Goal: Task Accomplishment & Management: Use online tool/utility

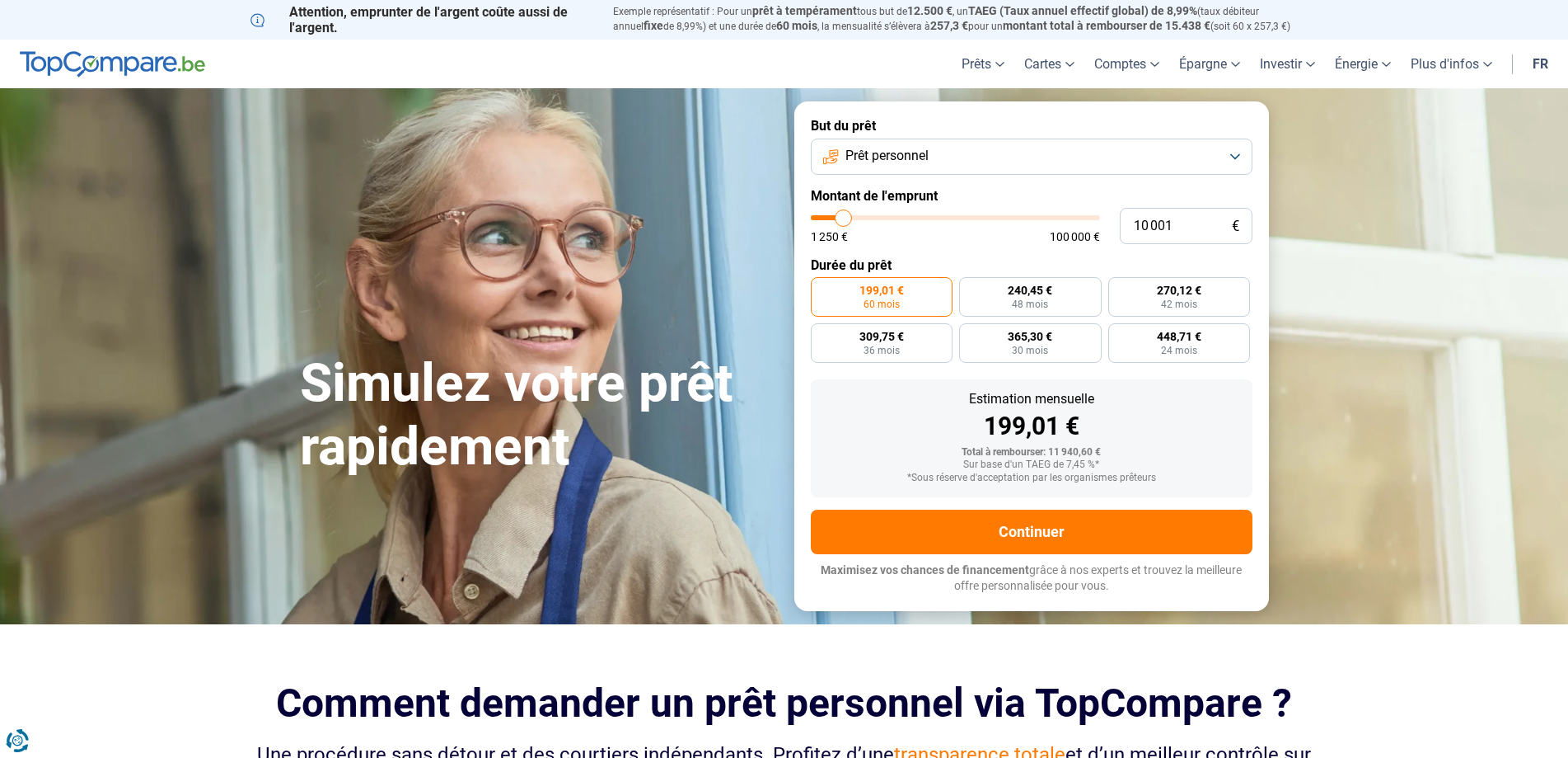
click at [1211, 161] on button "Prêt personnel" at bounding box center [1031, 156] width 442 height 36
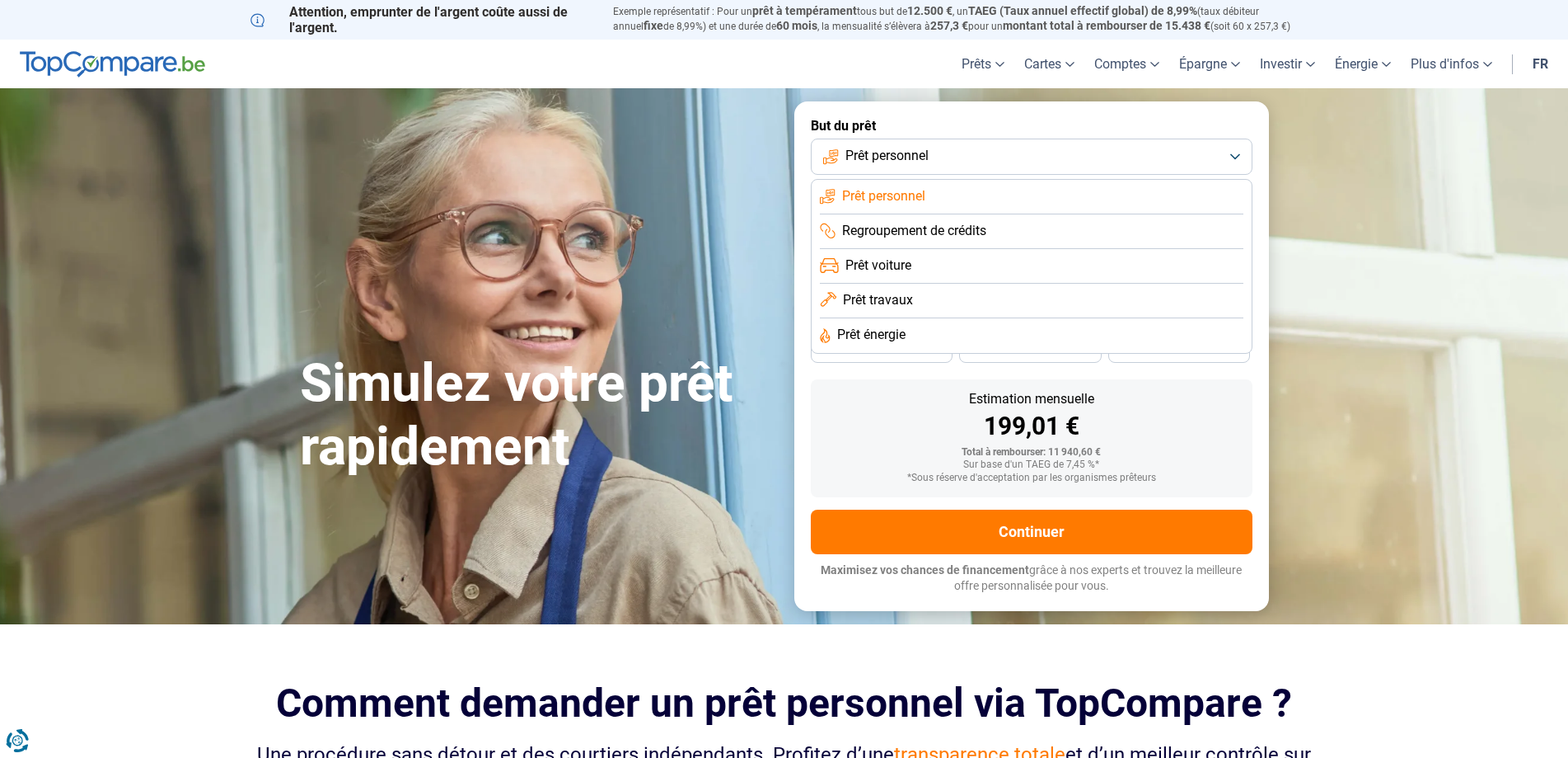
click at [1211, 161] on button "Prêt personnel" at bounding box center [1031, 156] width 442 height 36
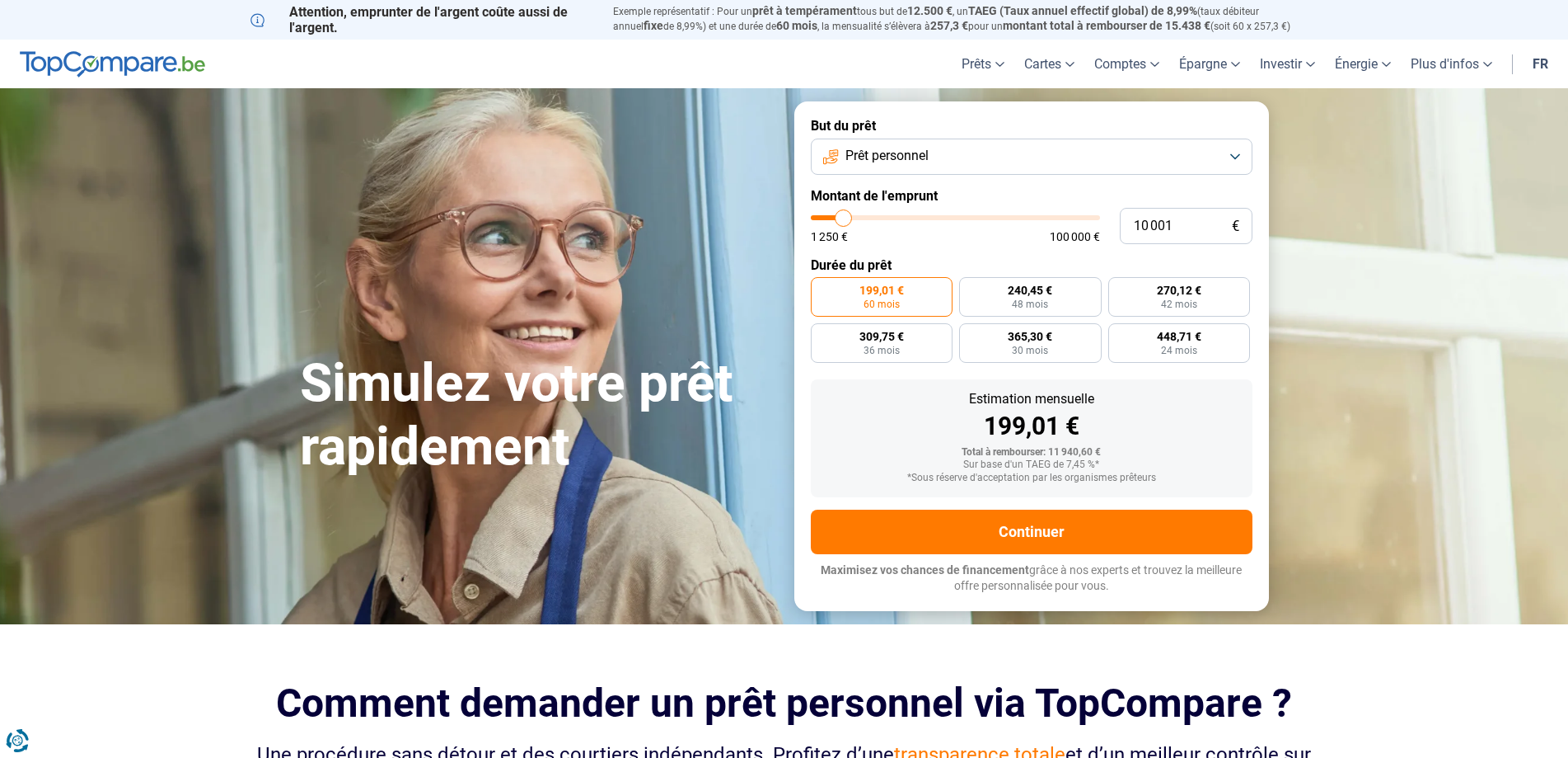
type input "11 500"
type input "11500"
type input "11 750"
type input "11750"
type input "12 000"
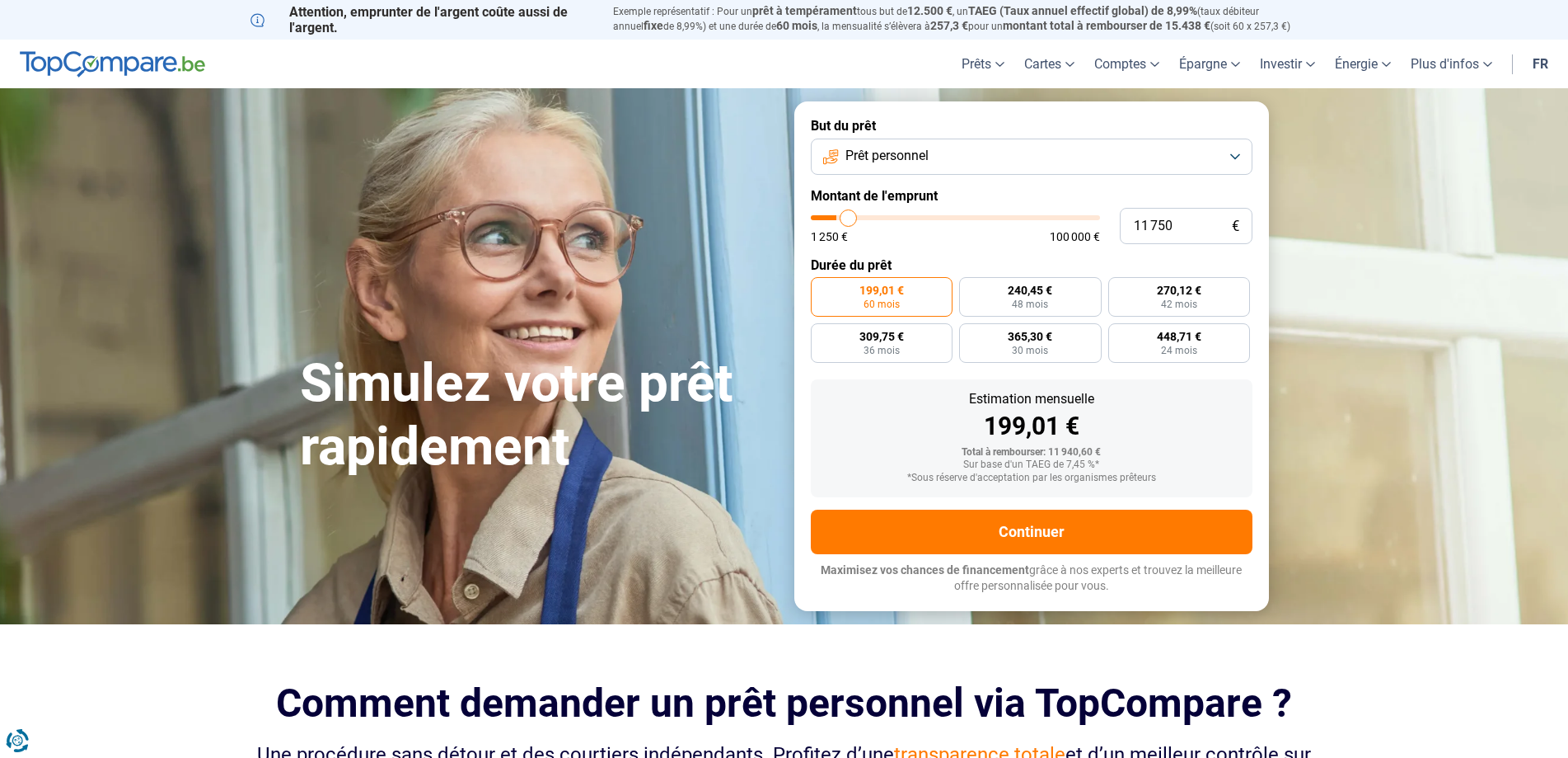
type input "12000"
type input "12 500"
type input "12500"
type input "12 750"
type input "12750"
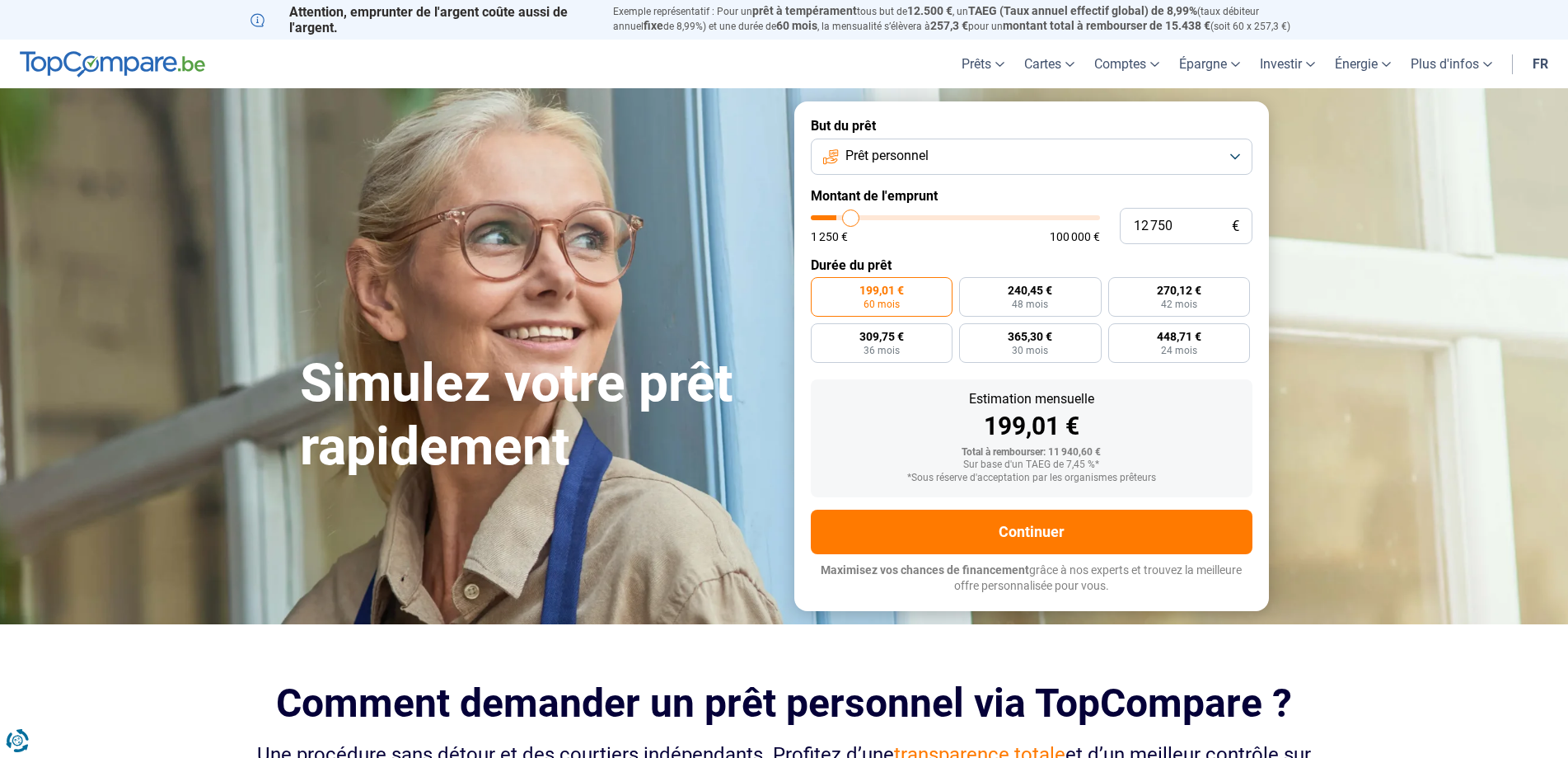
type input "13 000"
type input "13000"
type input "13 250"
type input "13250"
type input "13 500"
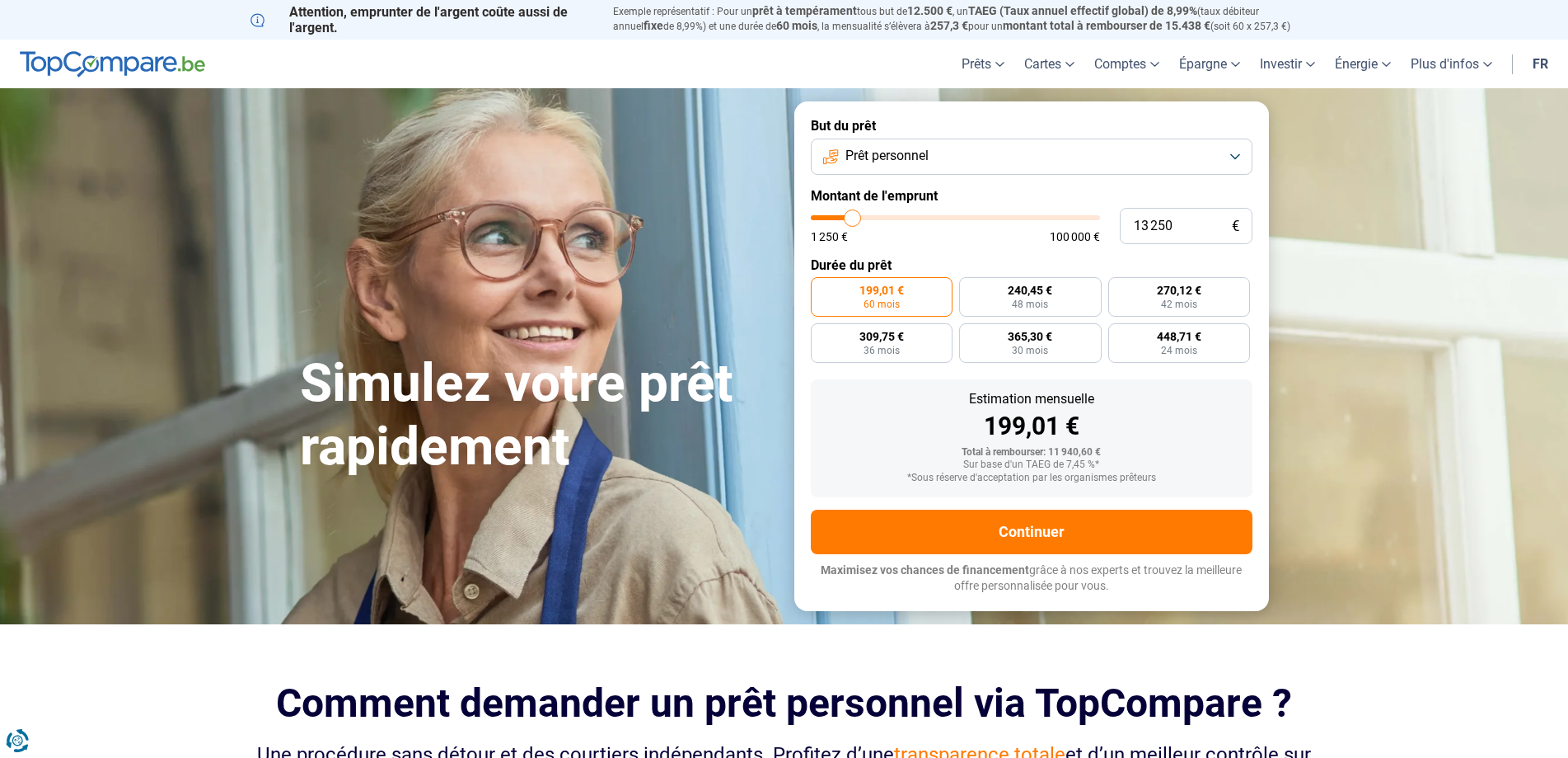
type input "13500"
type input "17 750"
type input "17750"
type input "18 000"
type input "18000"
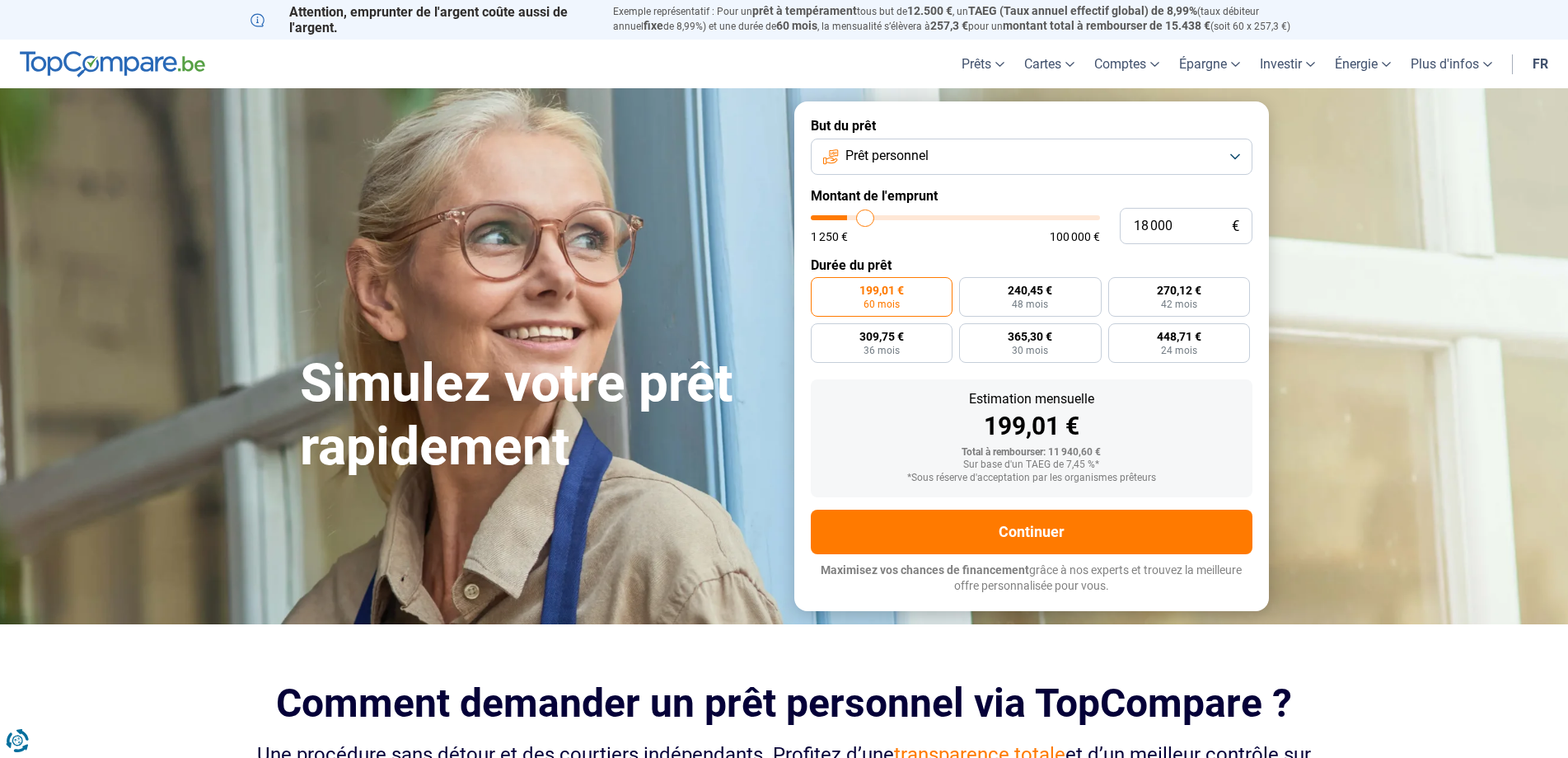
type input "18 500"
type input "18500"
type input "18 750"
type input "18750"
type input "19 250"
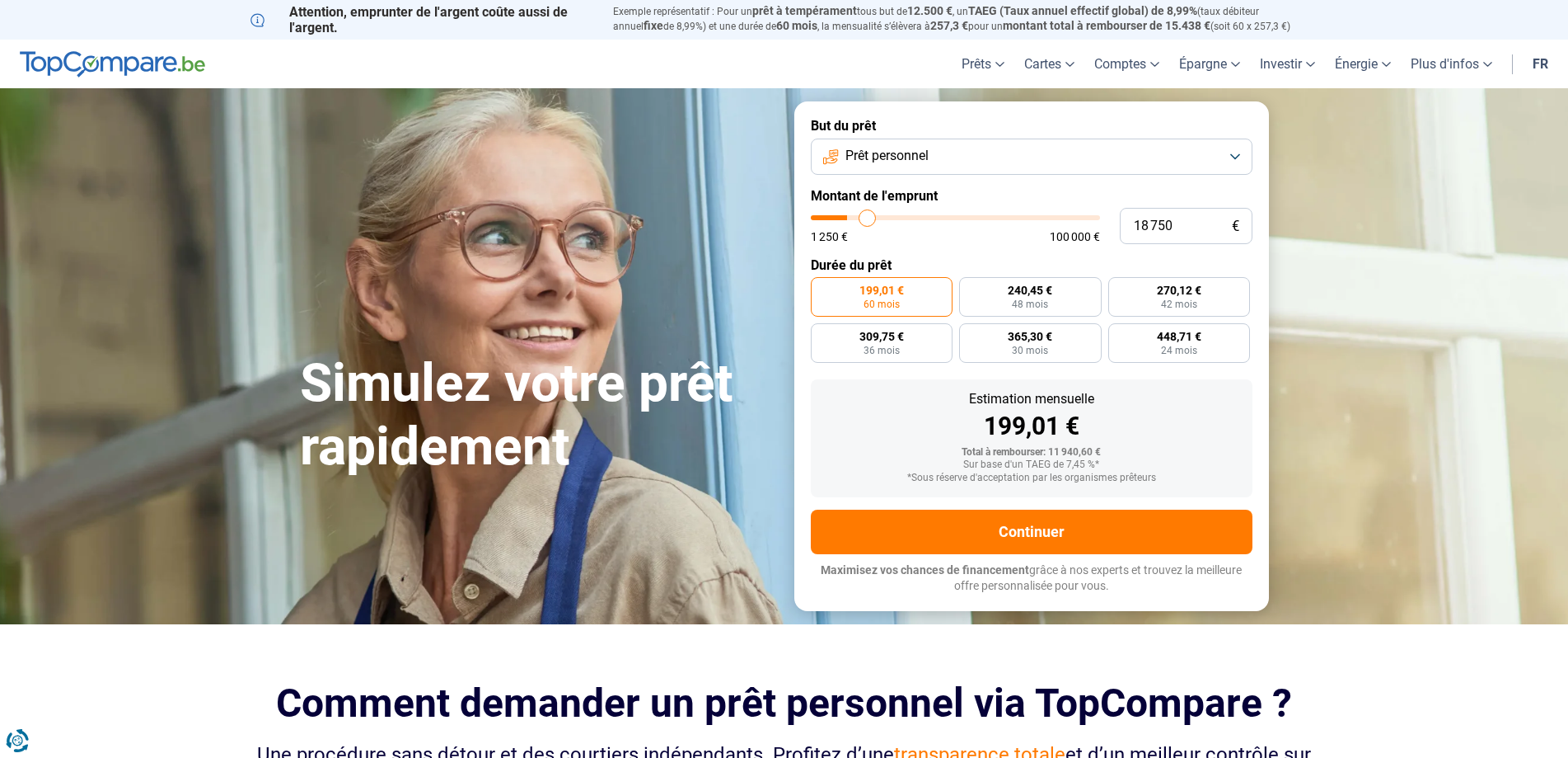
type input "19250"
type input "19 750"
type input "19750"
type input "20 000"
type input "20000"
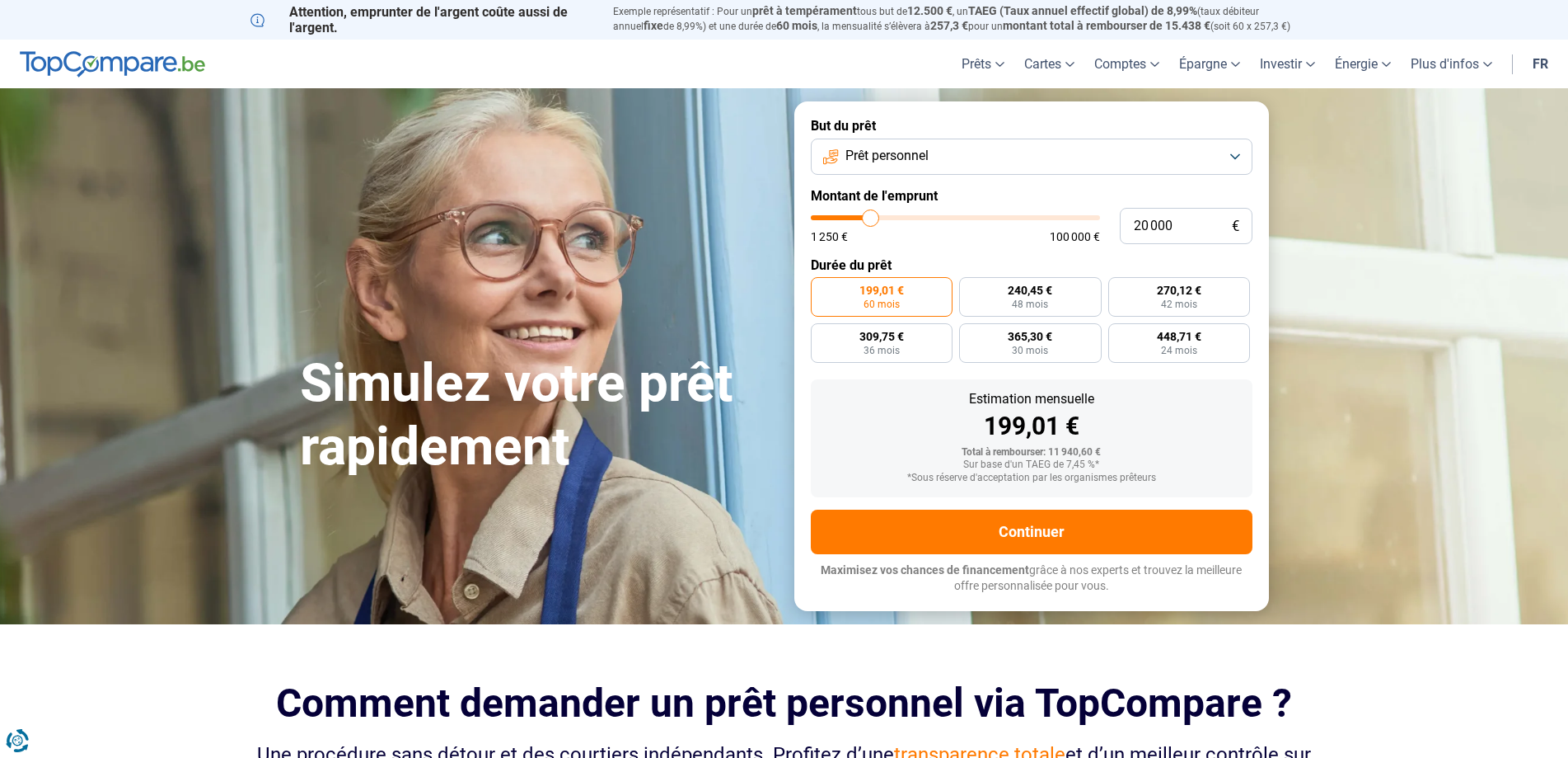
type input "20 250"
type input "20250"
type input "20 500"
type input "20500"
type input "20 750"
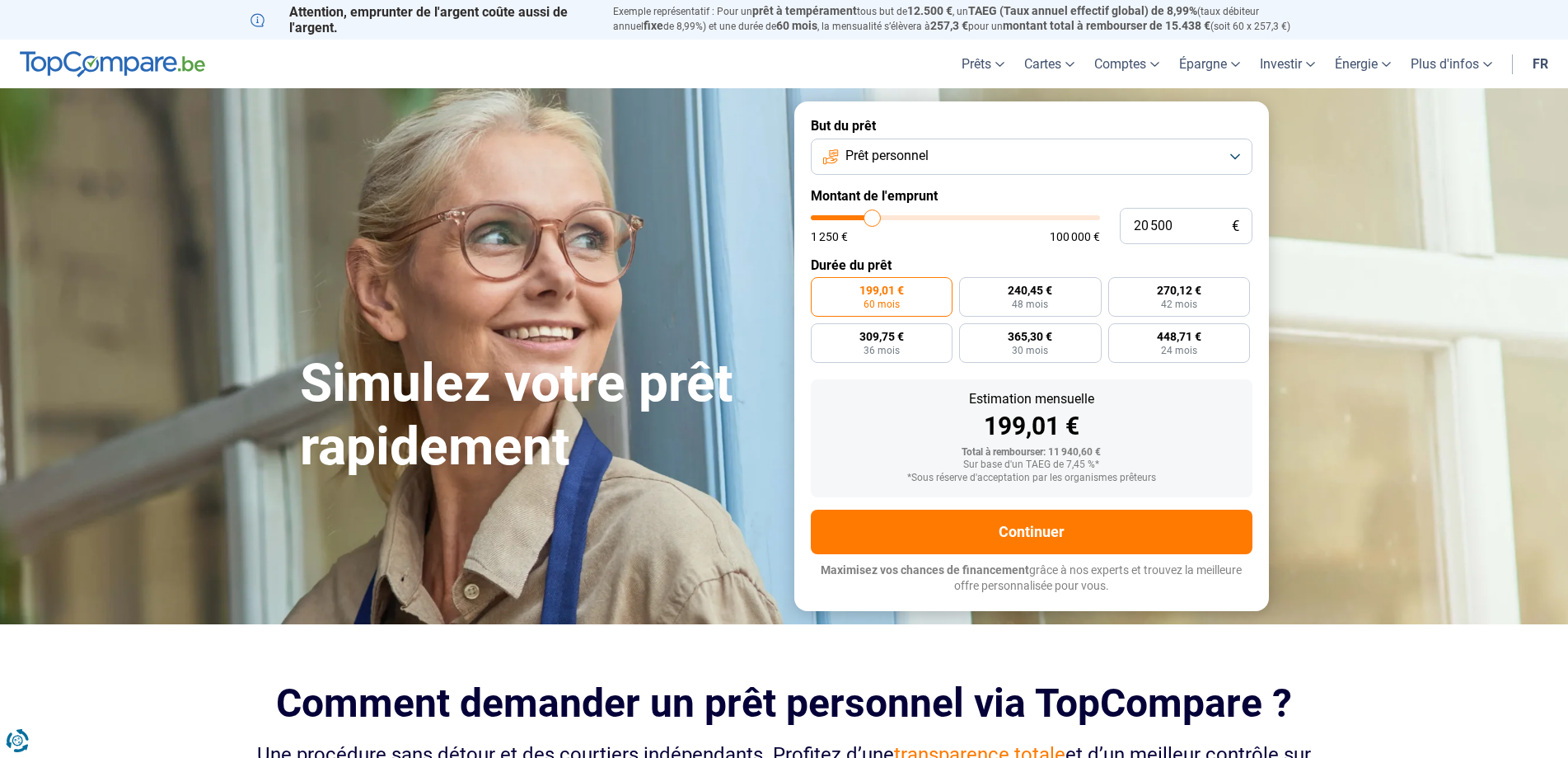
type input "20750"
type input "21 250"
type input "21250"
type input "21 500"
type input "21500"
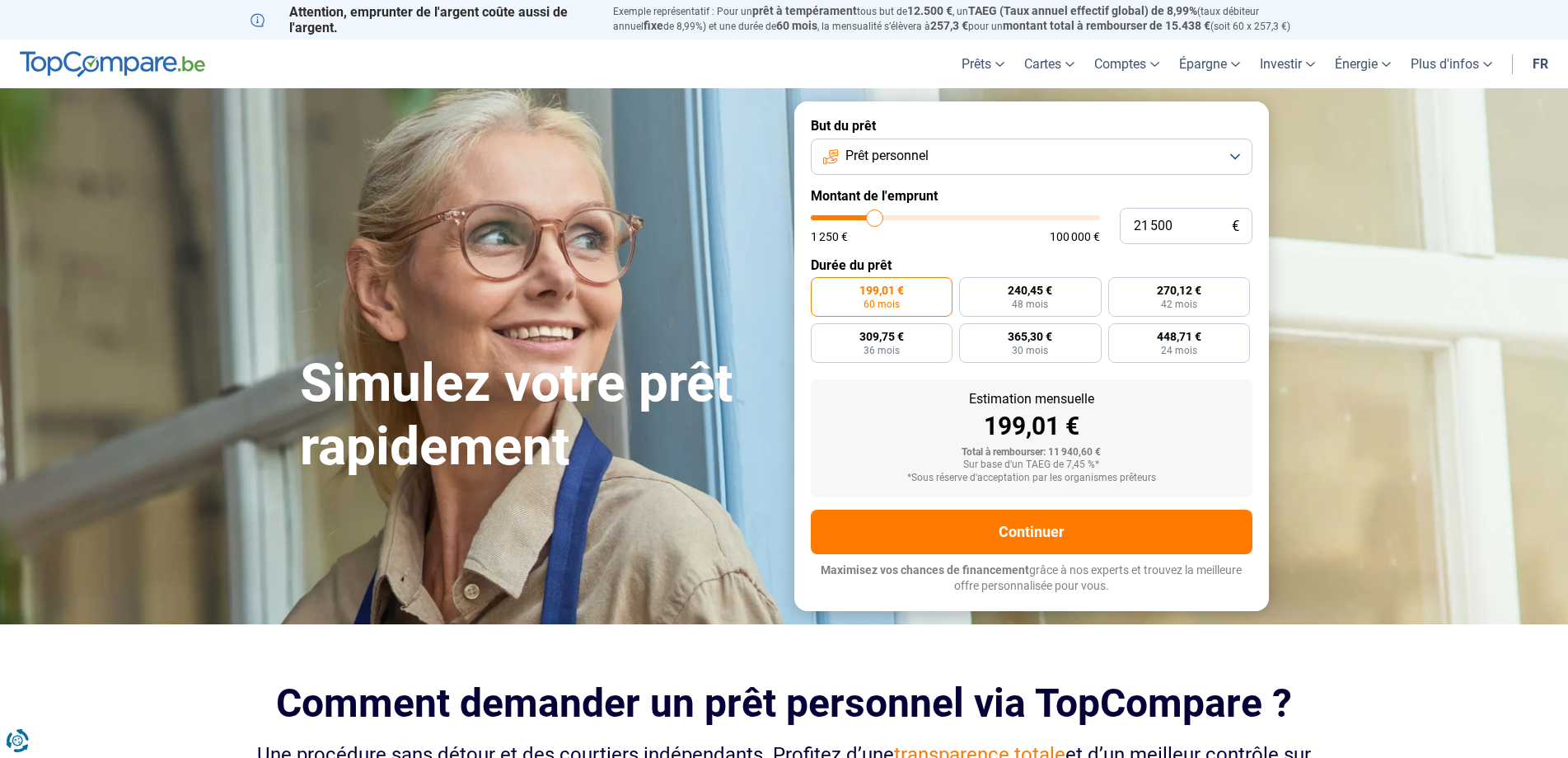
type input "22 000"
type input "22000"
type input "22 250"
type input "22250"
type input "22 750"
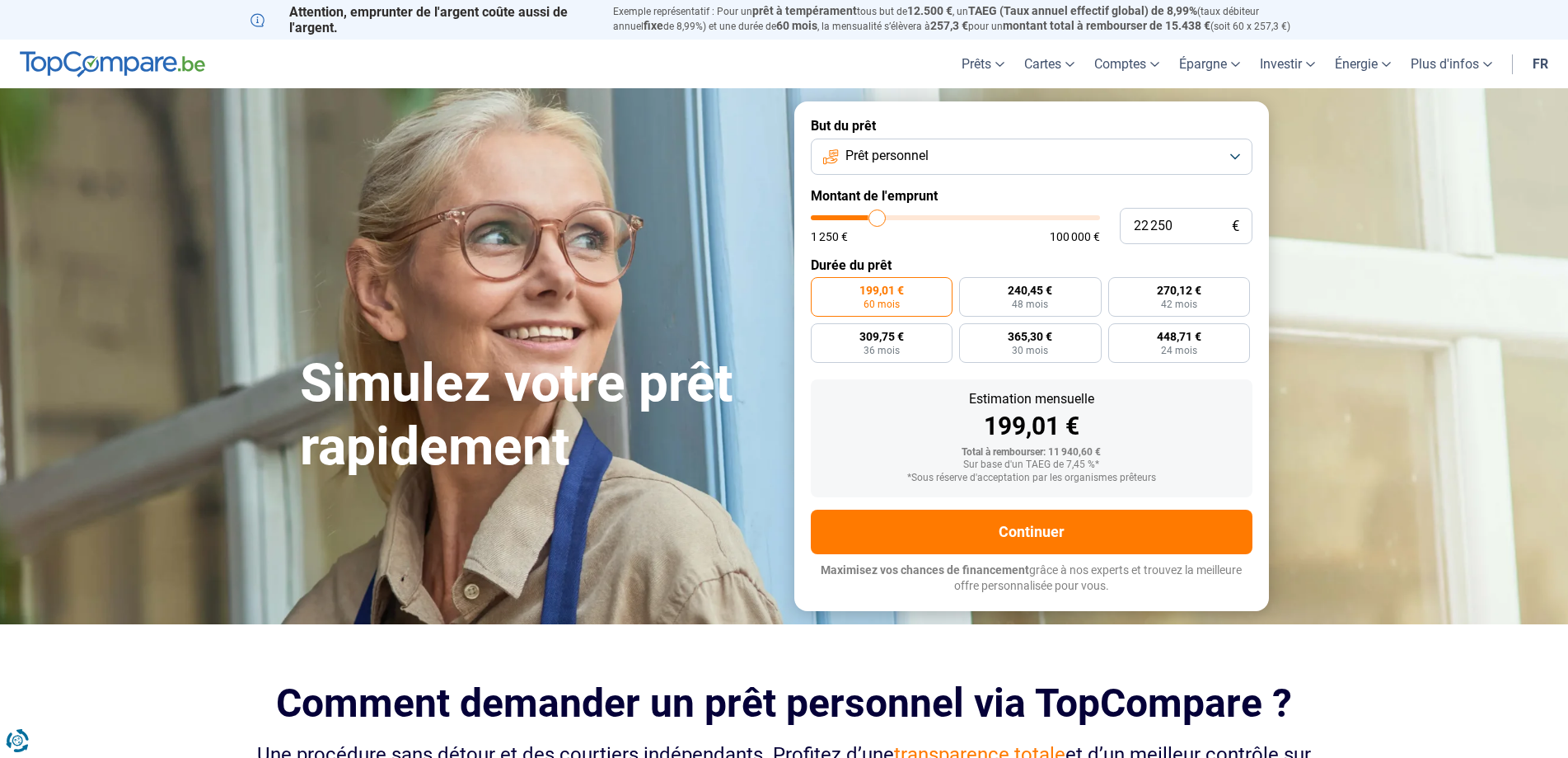
type input "22750"
type input "23 000"
type input "23000"
type input "23 250"
type input "23250"
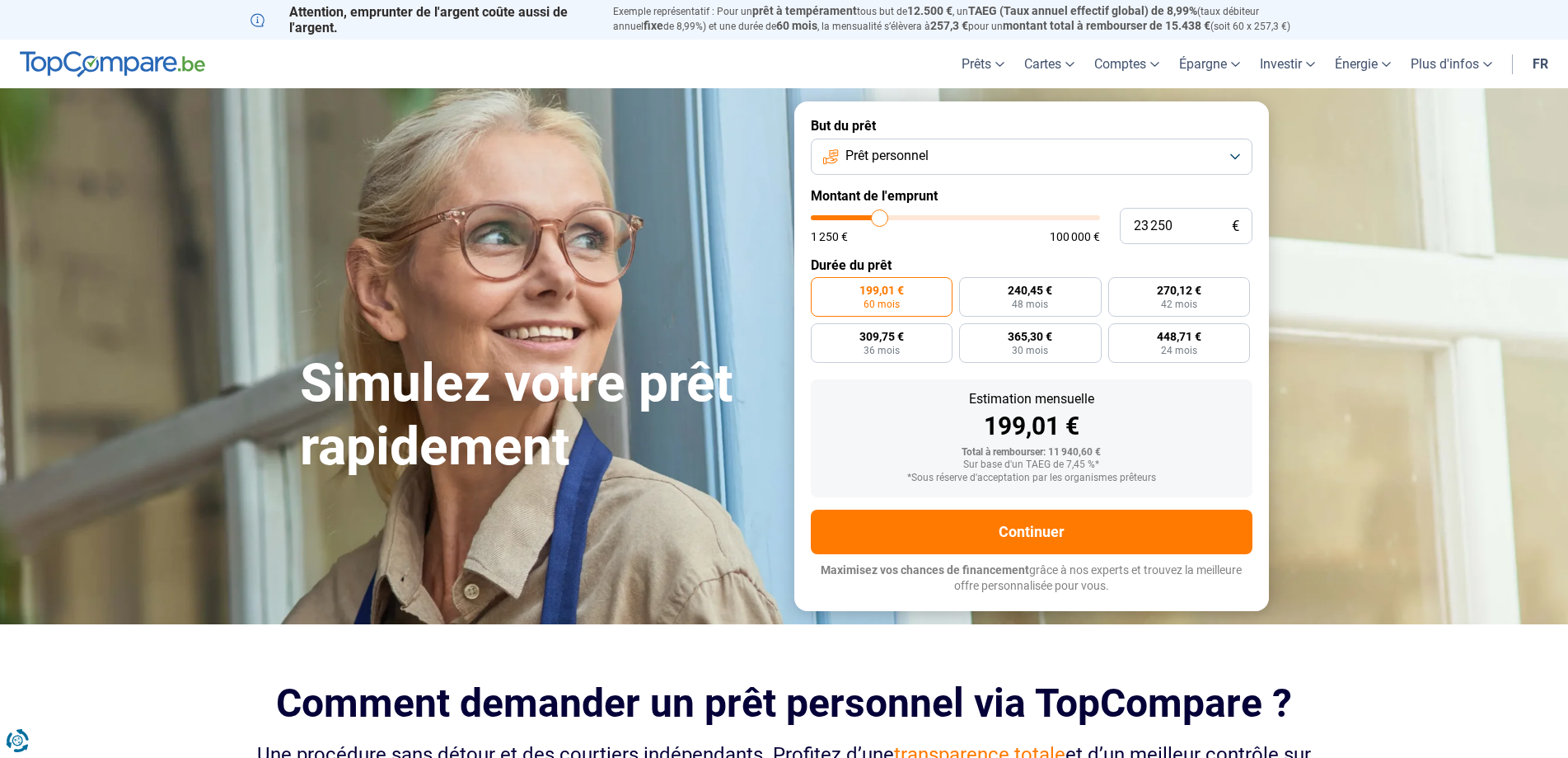
type input "23 500"
type input "23500"
type input "24 250"
type input "24250"
type input "24 500"
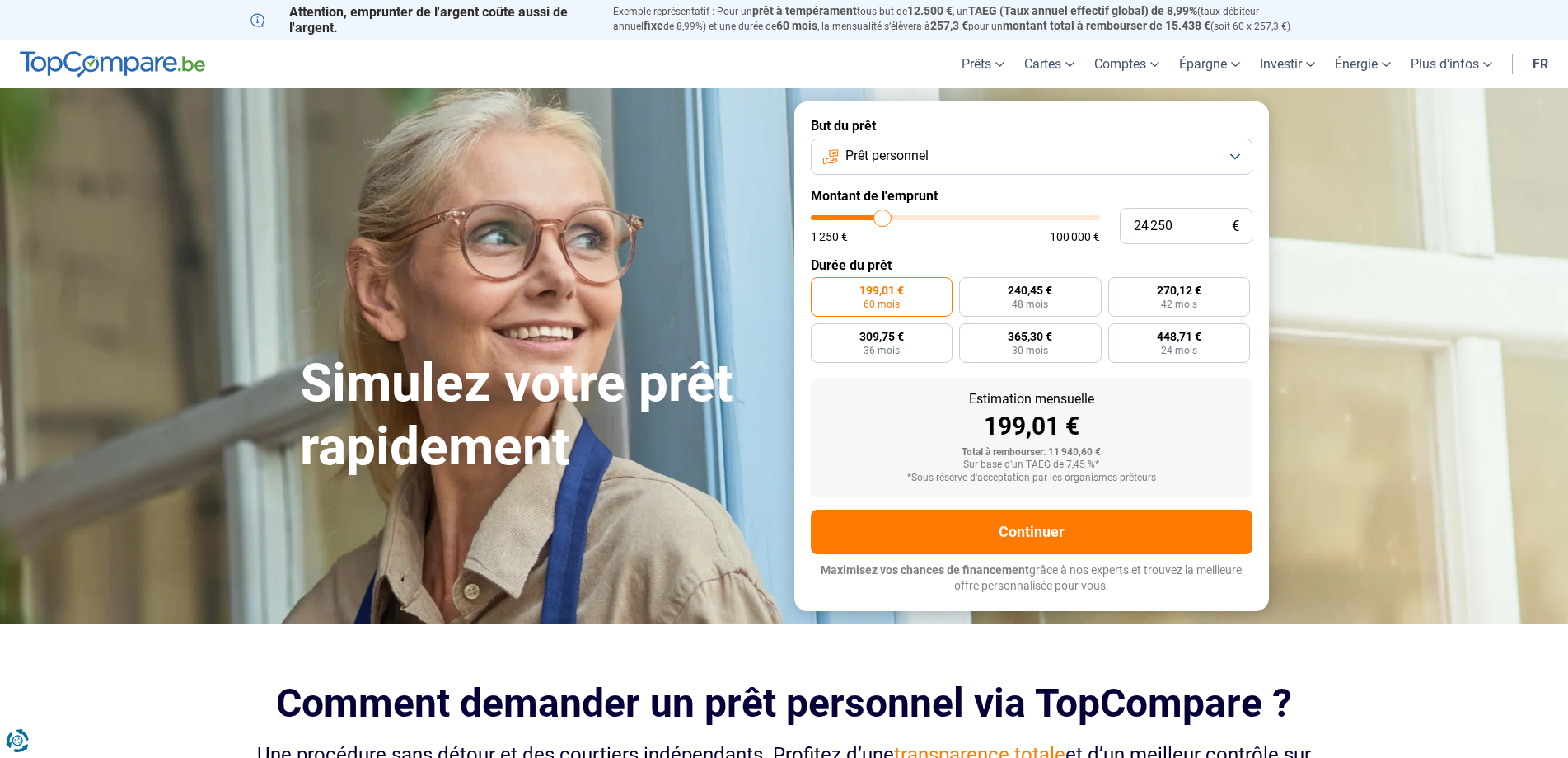
type input "24500"
type input "24 750"
type input "24750"
type input "25 000"
type input "25000"
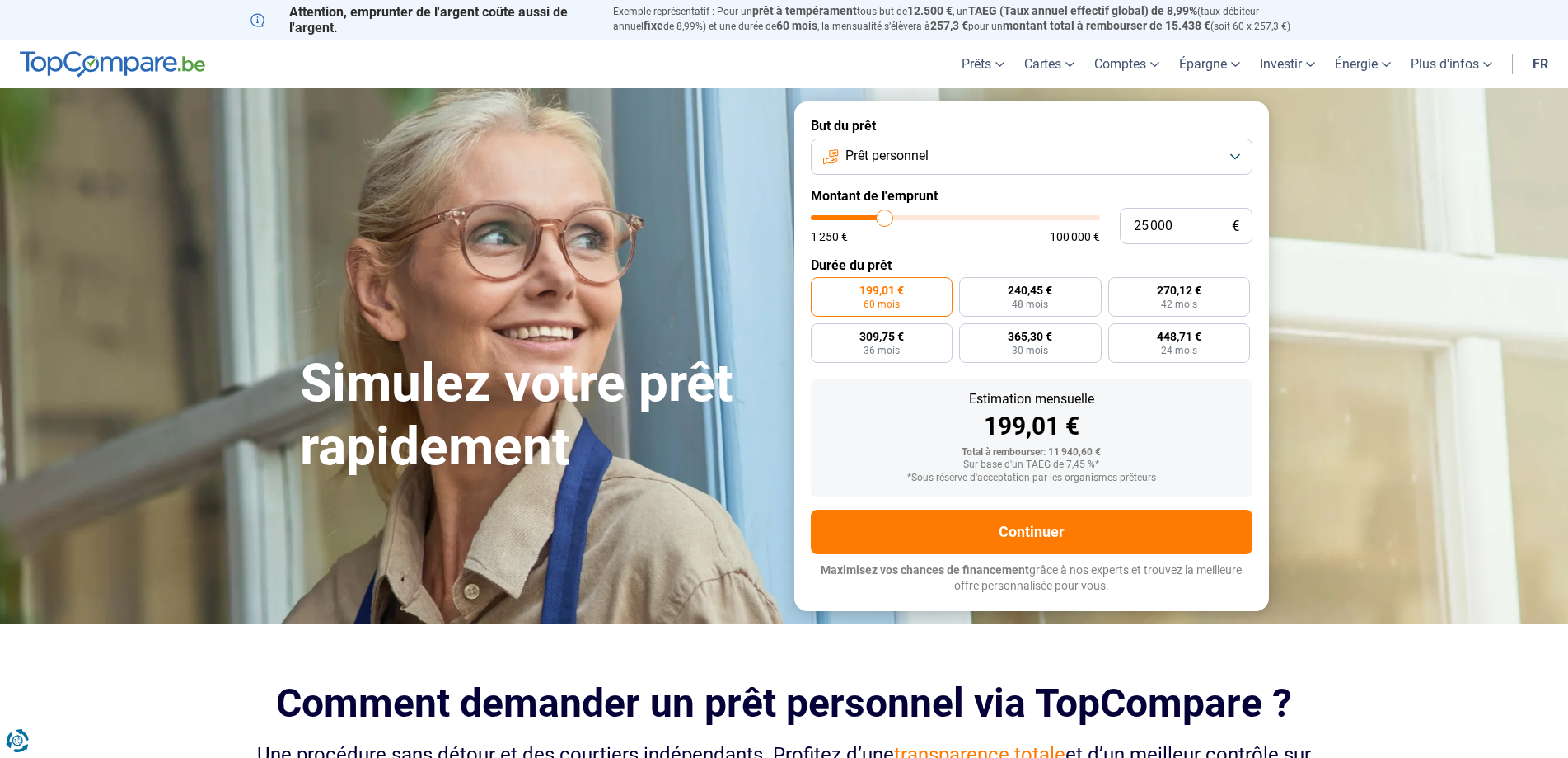
type input "25 250"
type input "25250"
type input "25 750"
type input "25750"
type input "26 000"
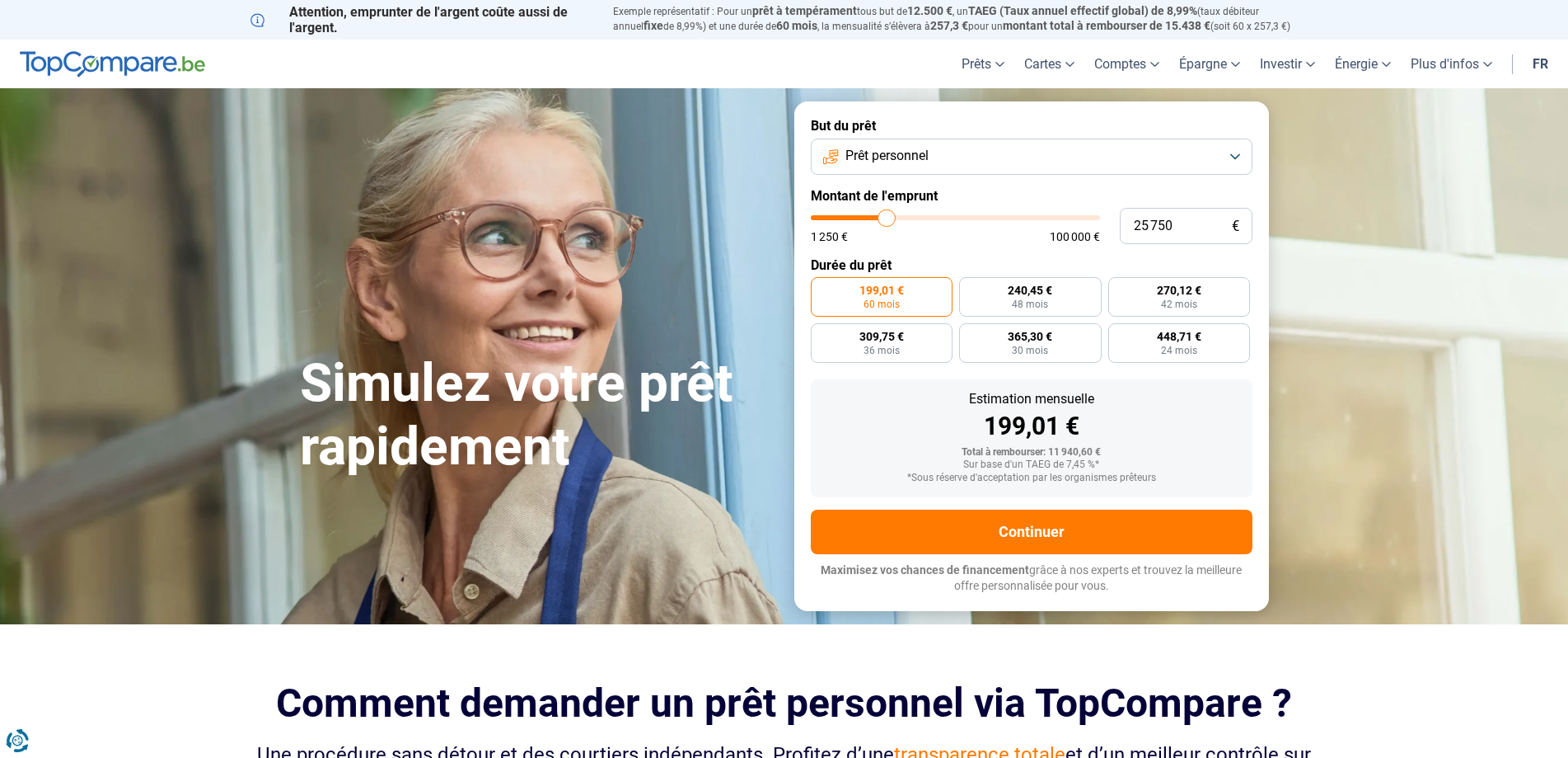
type input "26000"
type input "26 250"
type input "26250"
type input "26 500"
type input "26500"
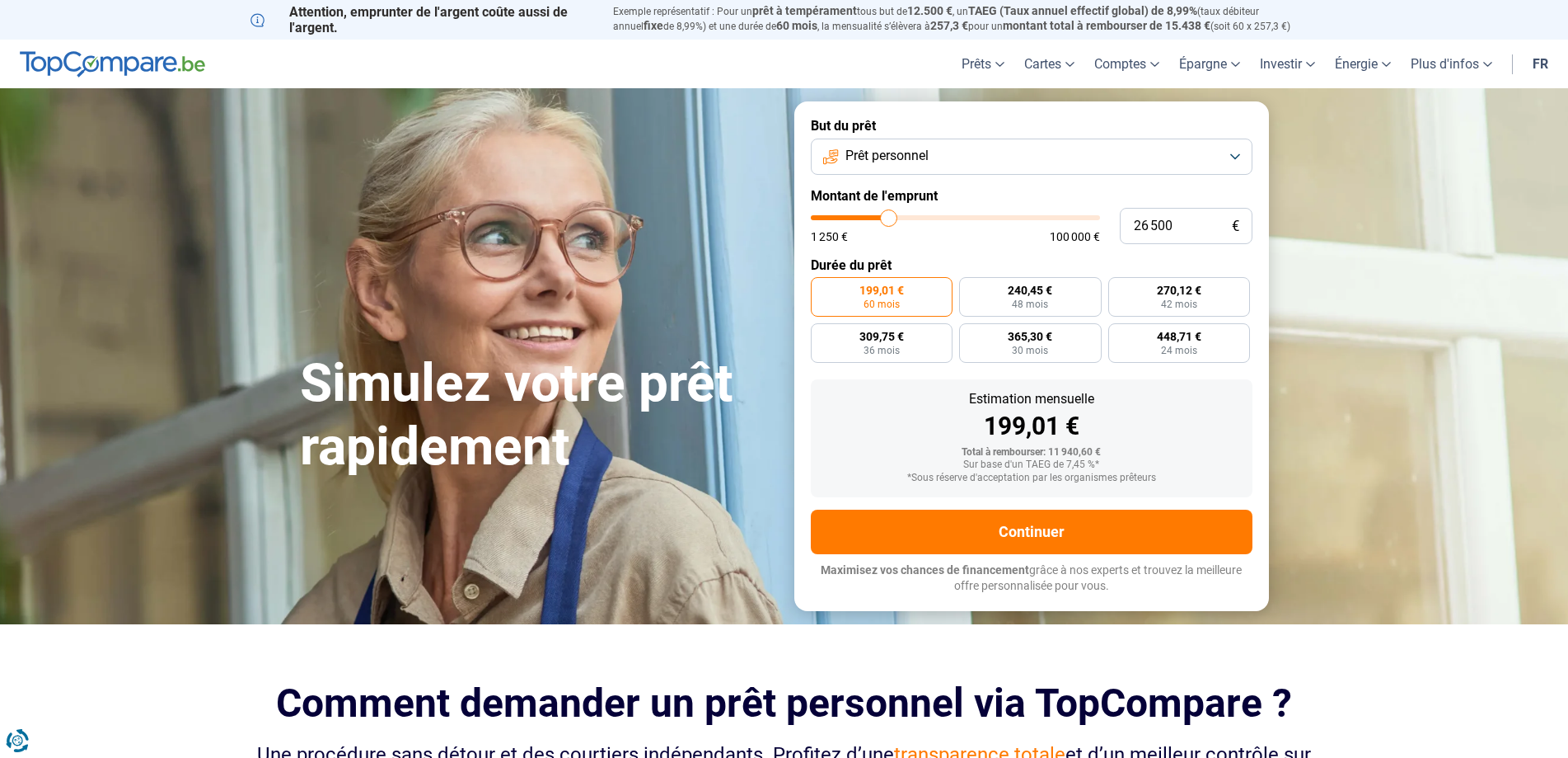
type input "26 750"
type input "26750"
type input "27 250"
type input "27250"
type input "27 500"
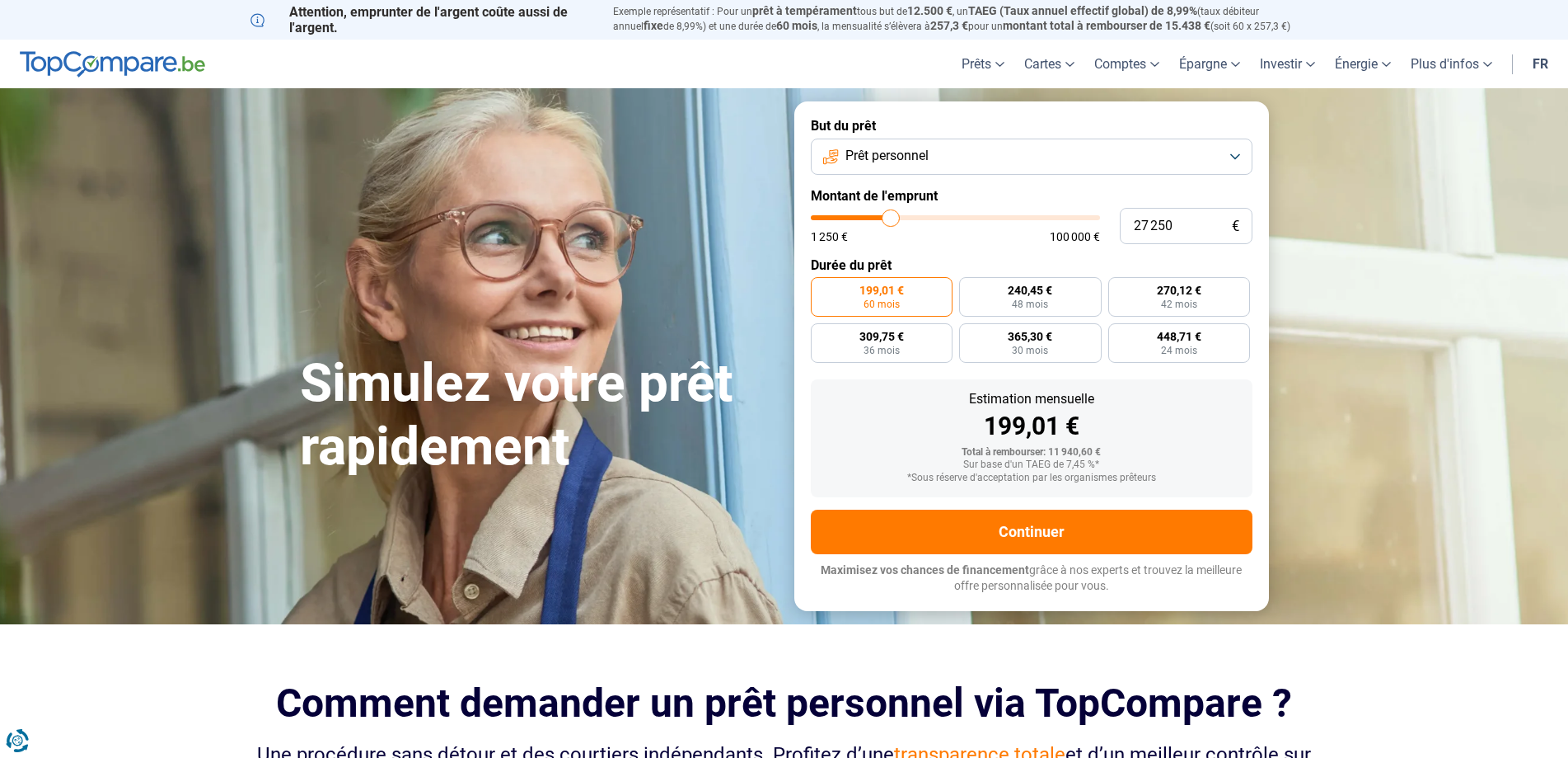
type input "27500"
type input "27 750"
type input "27750"
type input "28 000"
type input "28000"
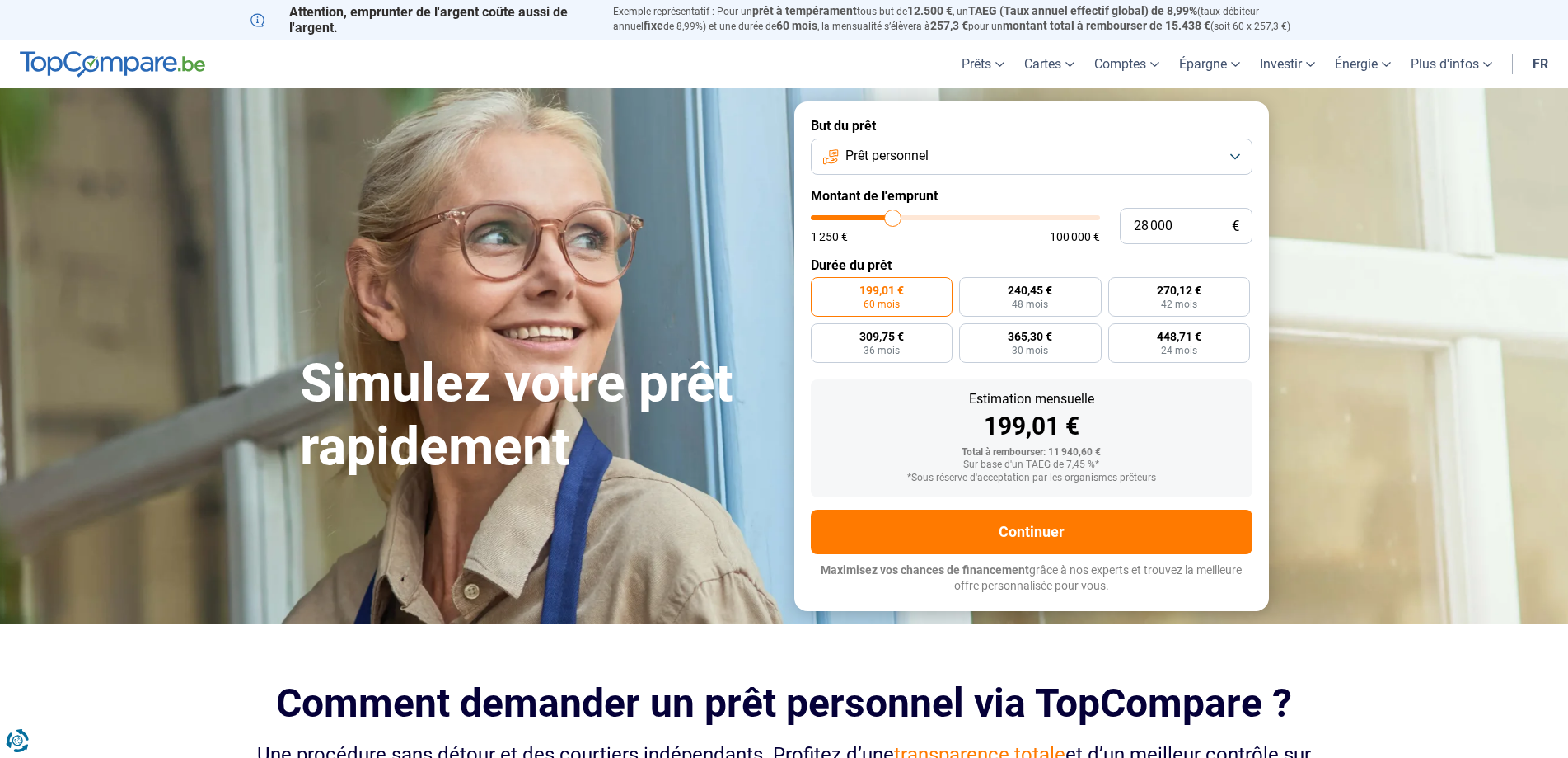
type input "28 250"
type input "28250"
type input "28 750"
type input "28750"
type input "29 000"
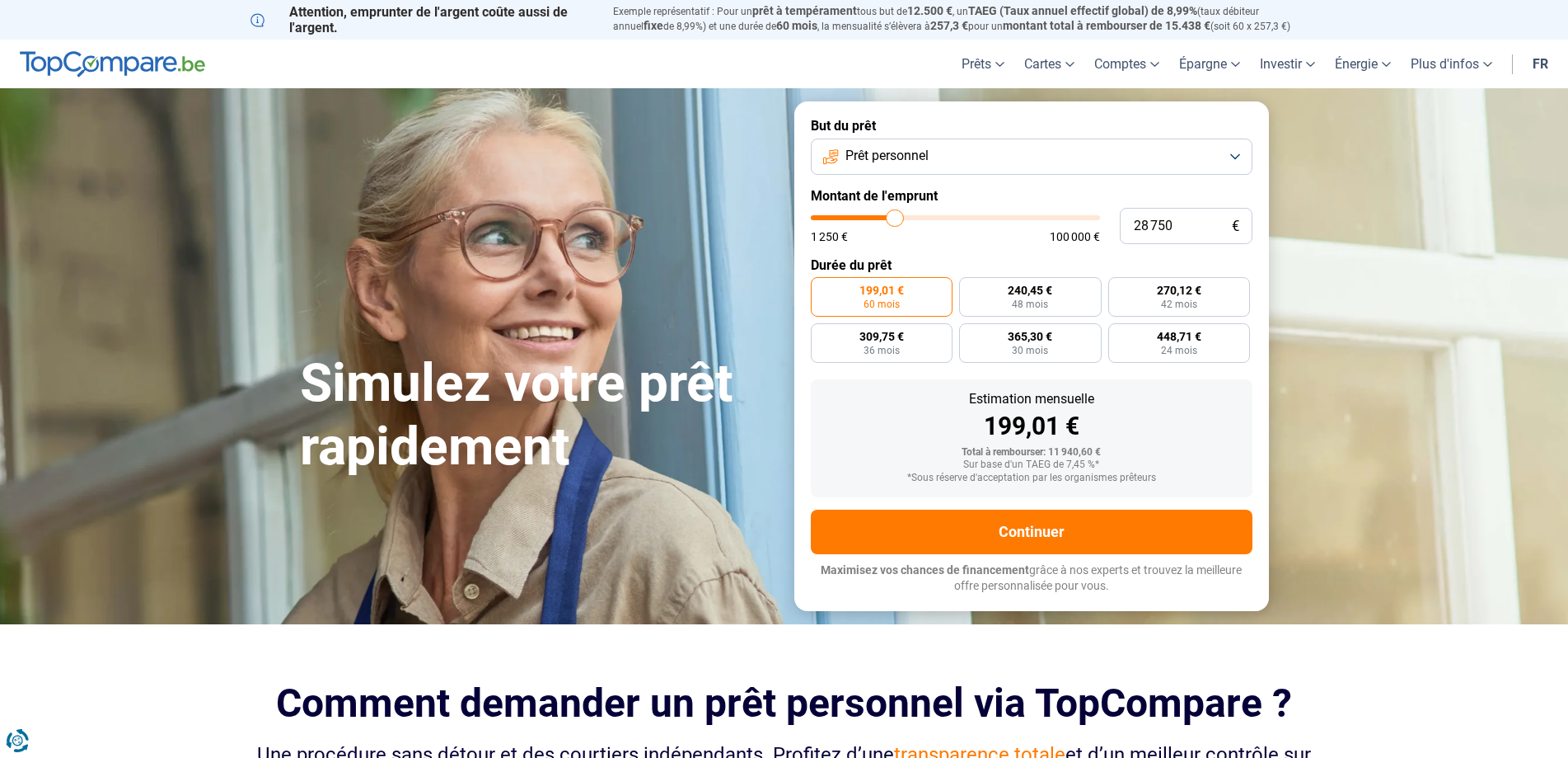
type input "29000"
type input "29 250"
type input "29250"
type input "29 500"
type input "29500"
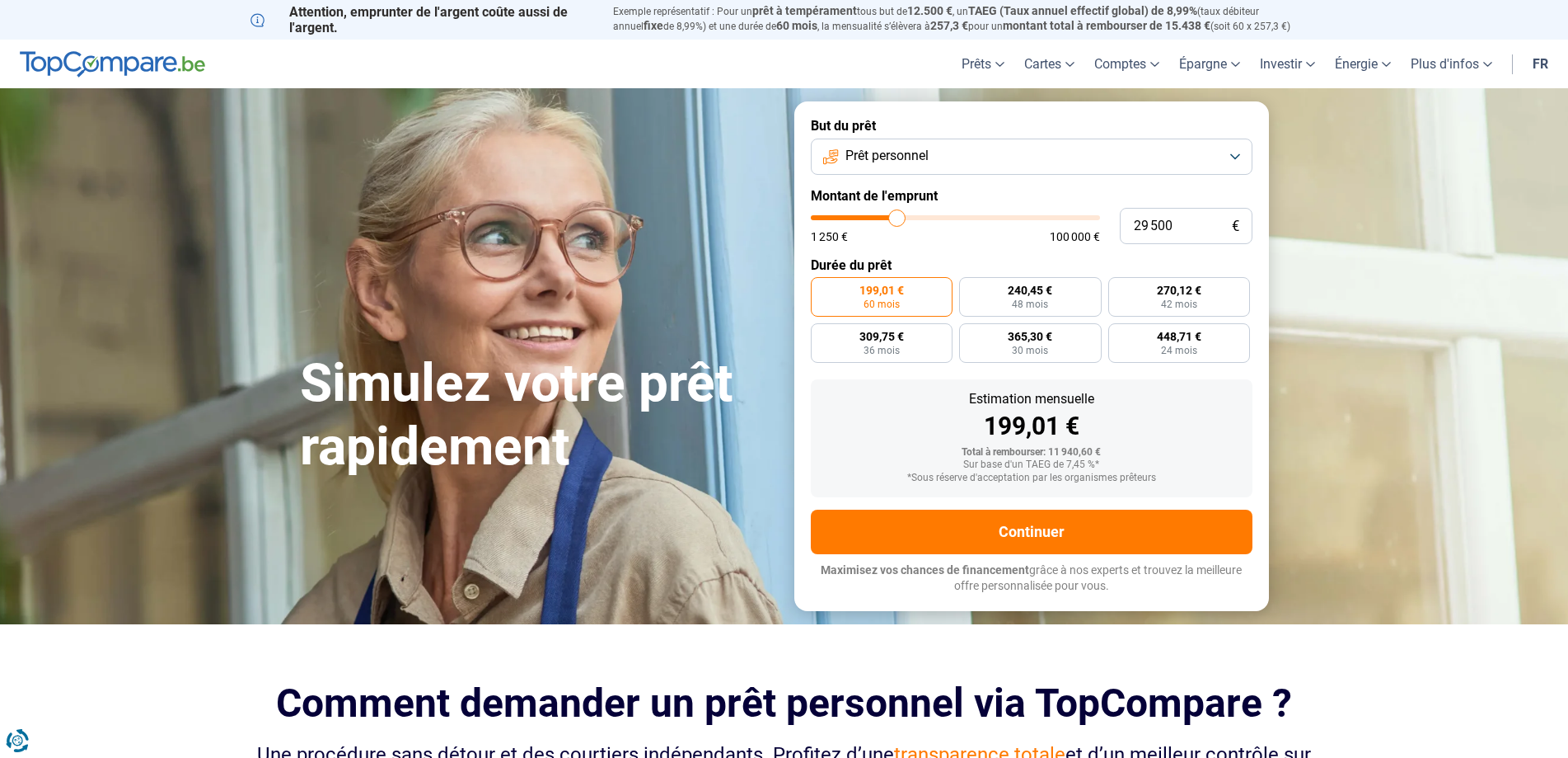
type input "29 750"
type input "29750"
type input "30 250"
type input "30250"
type input "30 500"
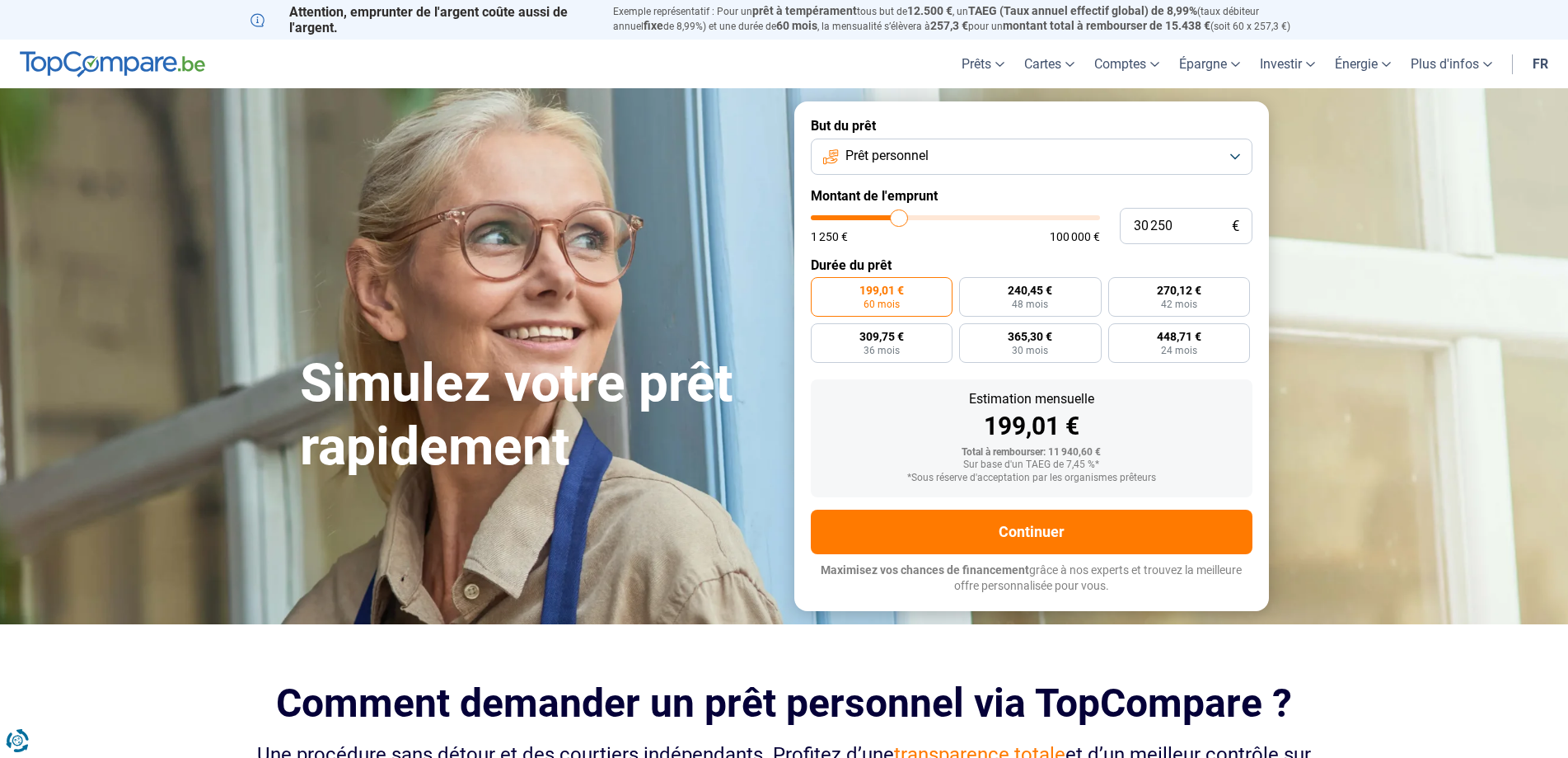
type input "30500"
type input "30 750"
type input "30750"
type input "30 500"
type input "30500"
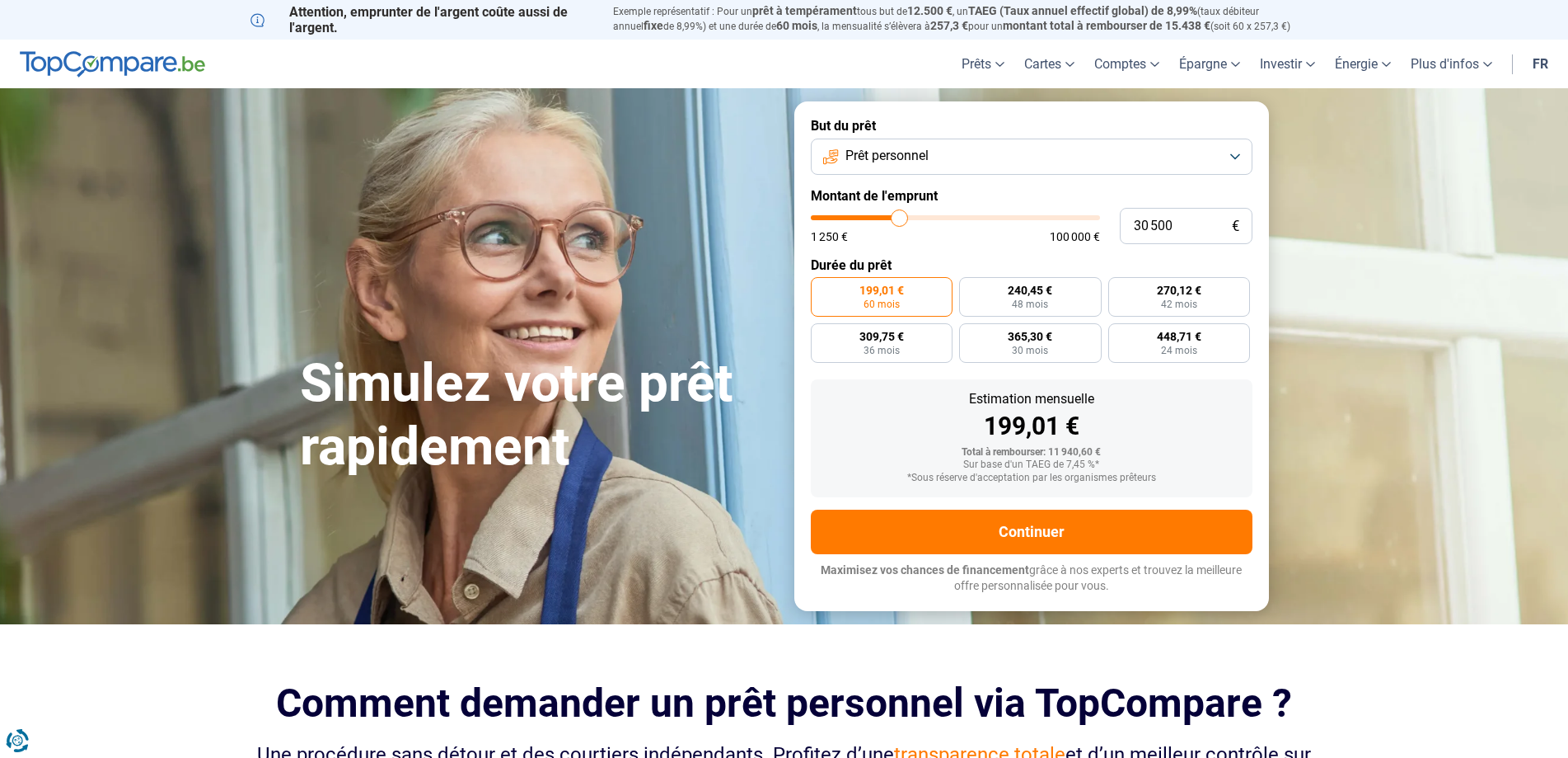
type input "30 250"
type input "30250"
type input "29 000"
type input "29000"
type input "30 250"
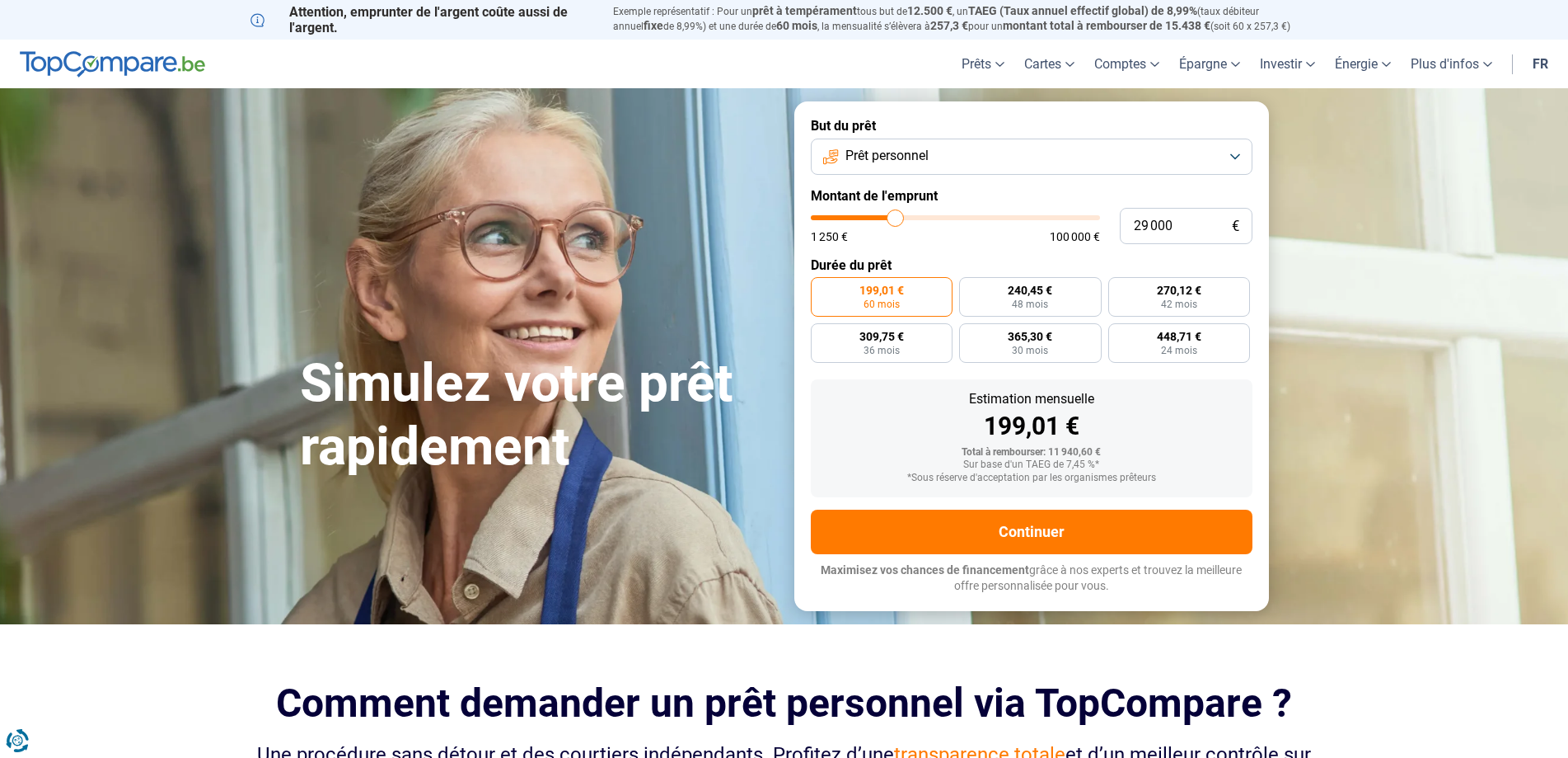
type input "30250"
type input "30 500"
type input "30500"
type input "30 750"
drag, startPoint x: 847, startPoint y: 217, endPoint x: 900, endPoint y: 223, distance: 53.3
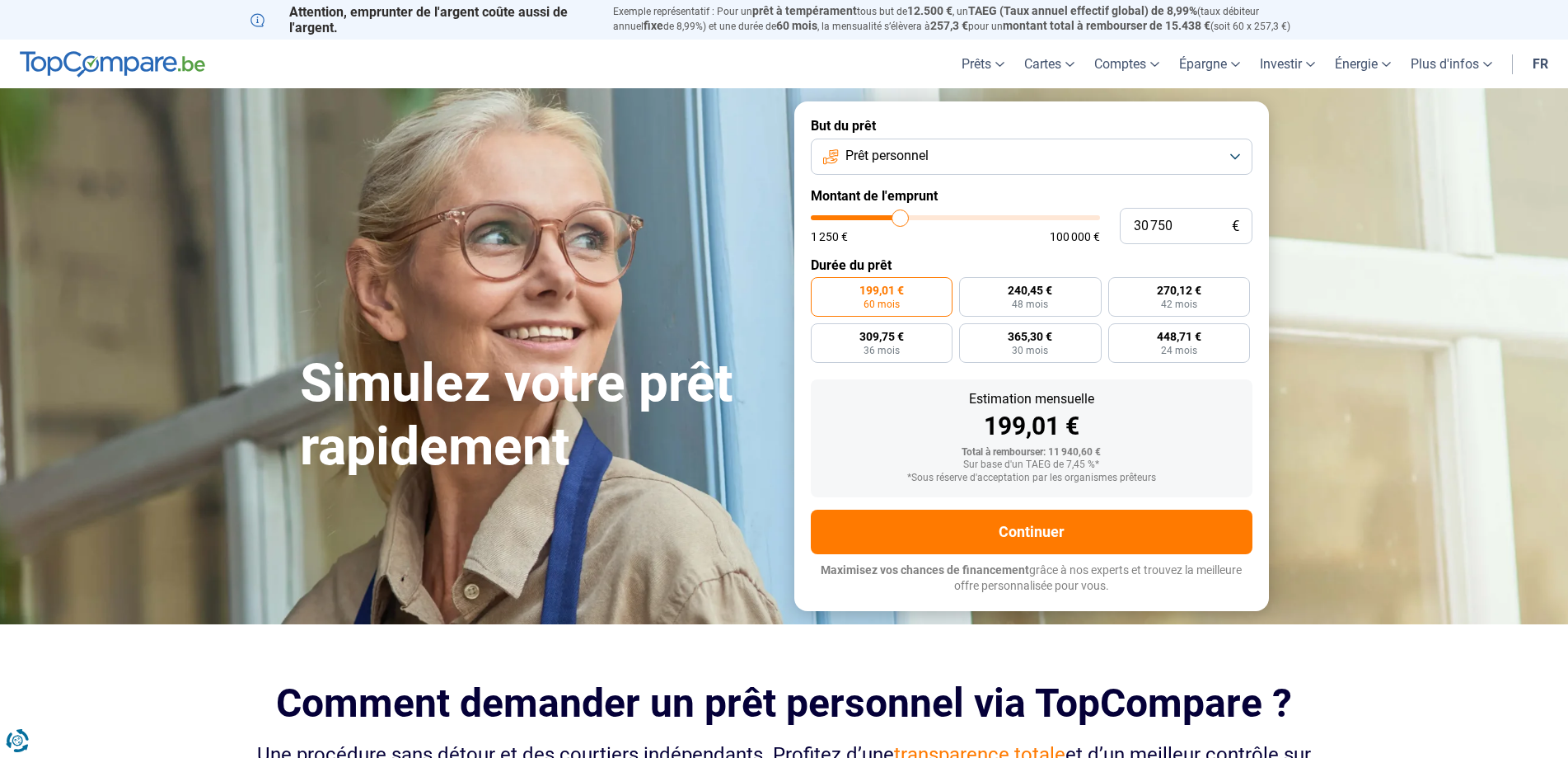
type input "30750"
click at [900, 220] on input "range" at bounding box center [955, 218] width 289 height 5
radio input "false"
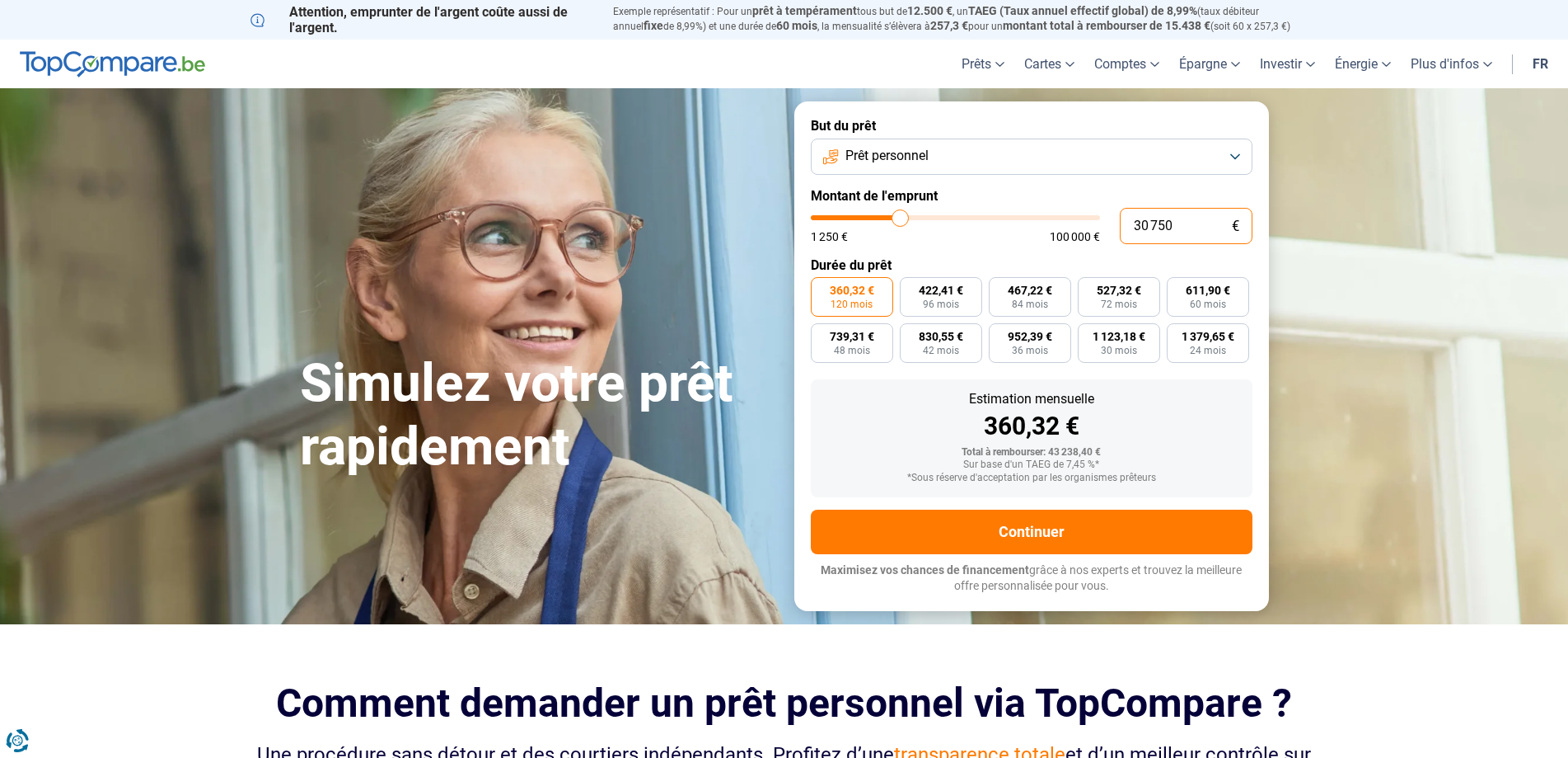
click at [1204, 229] on input "30 750" at bounding box center [1186, 225] width 133 height 36
type input "3 075"
type input "3000"
type input "307"
type input "1250"
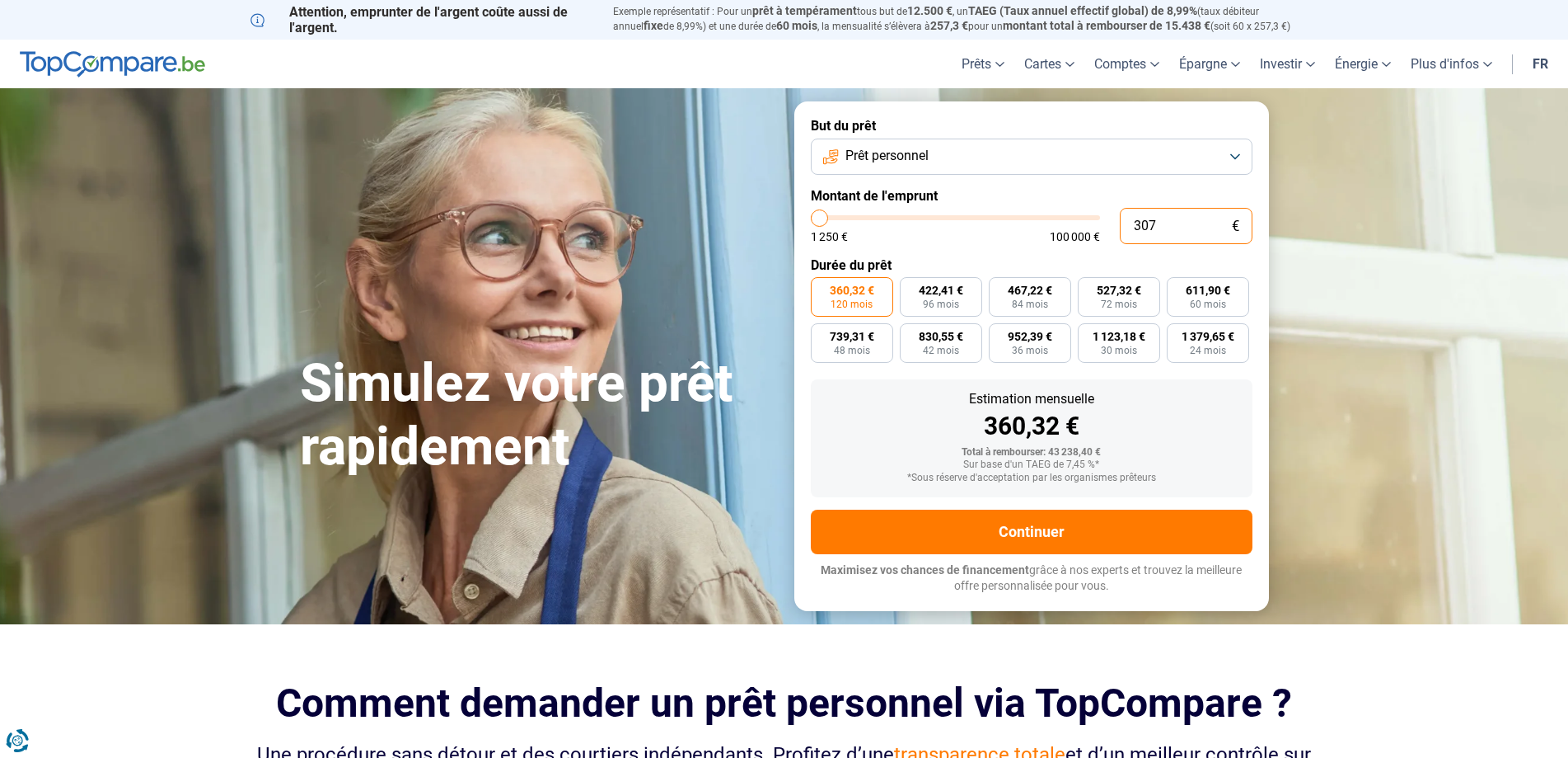
type input "30"
type input "1250"
type input "300"
type input "1250"
type input "3 000"
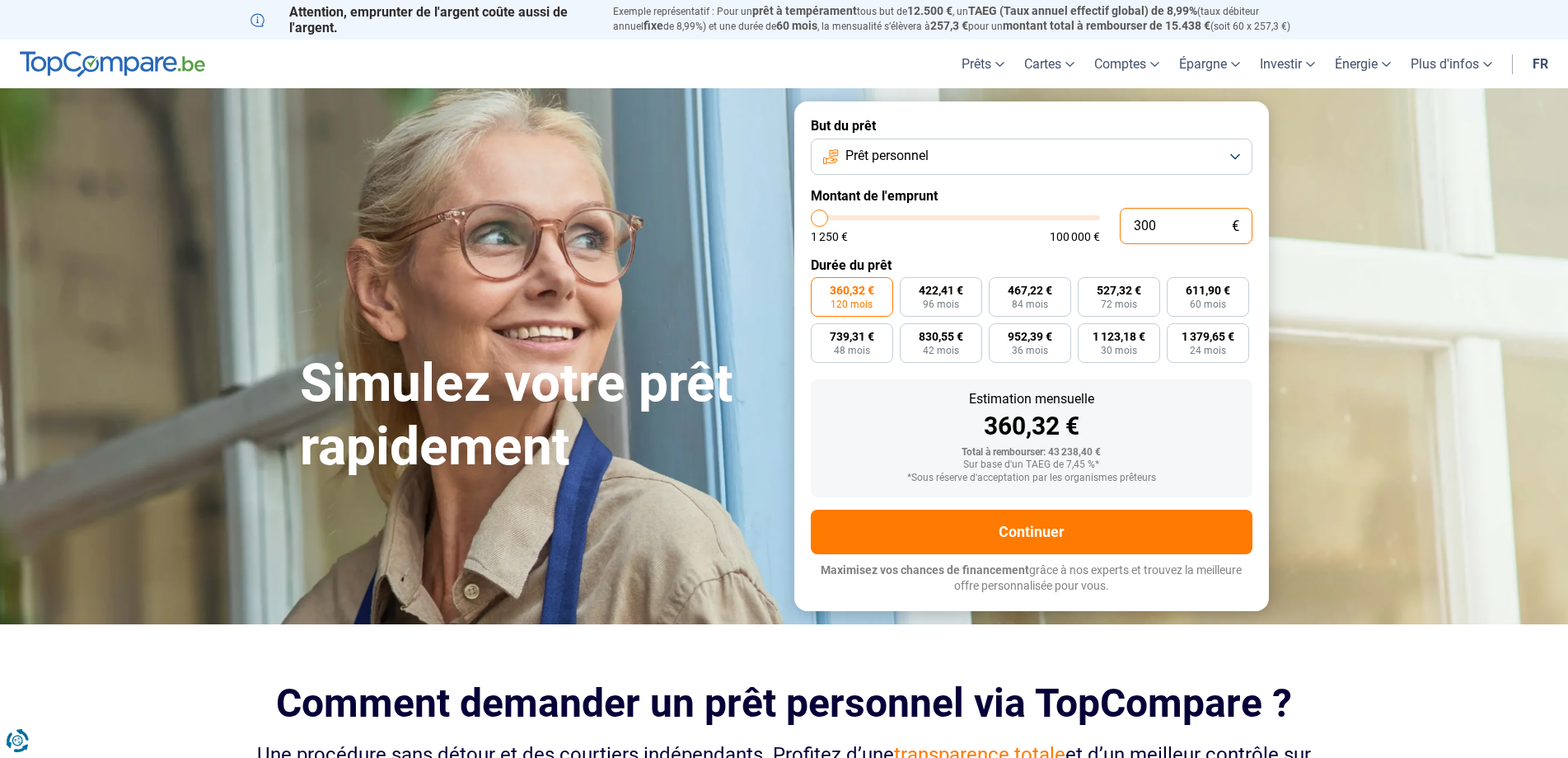
type input "3000"
type input "30 000"
type input "30000"
type input "30 000"
click at [888, 282] on label "351,54 € 120 mois" at bounding box center [852, 297] width 82 height 39
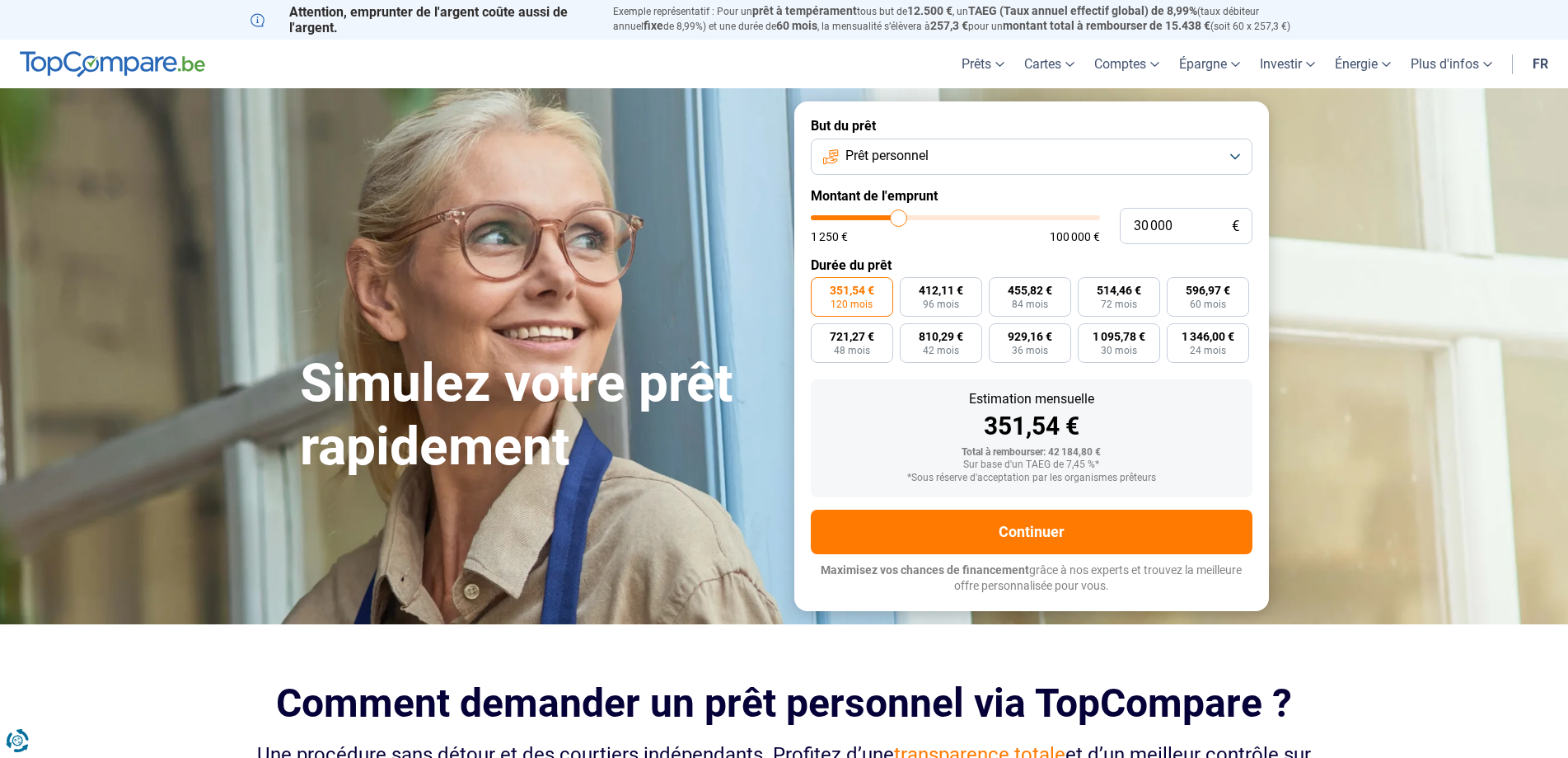
click at [821, 282] on input "351,54 € 120 mois" at bounding box center [815, 282] width 11 height 11
